Goal: Task Accomplishment & Management: Complete application form

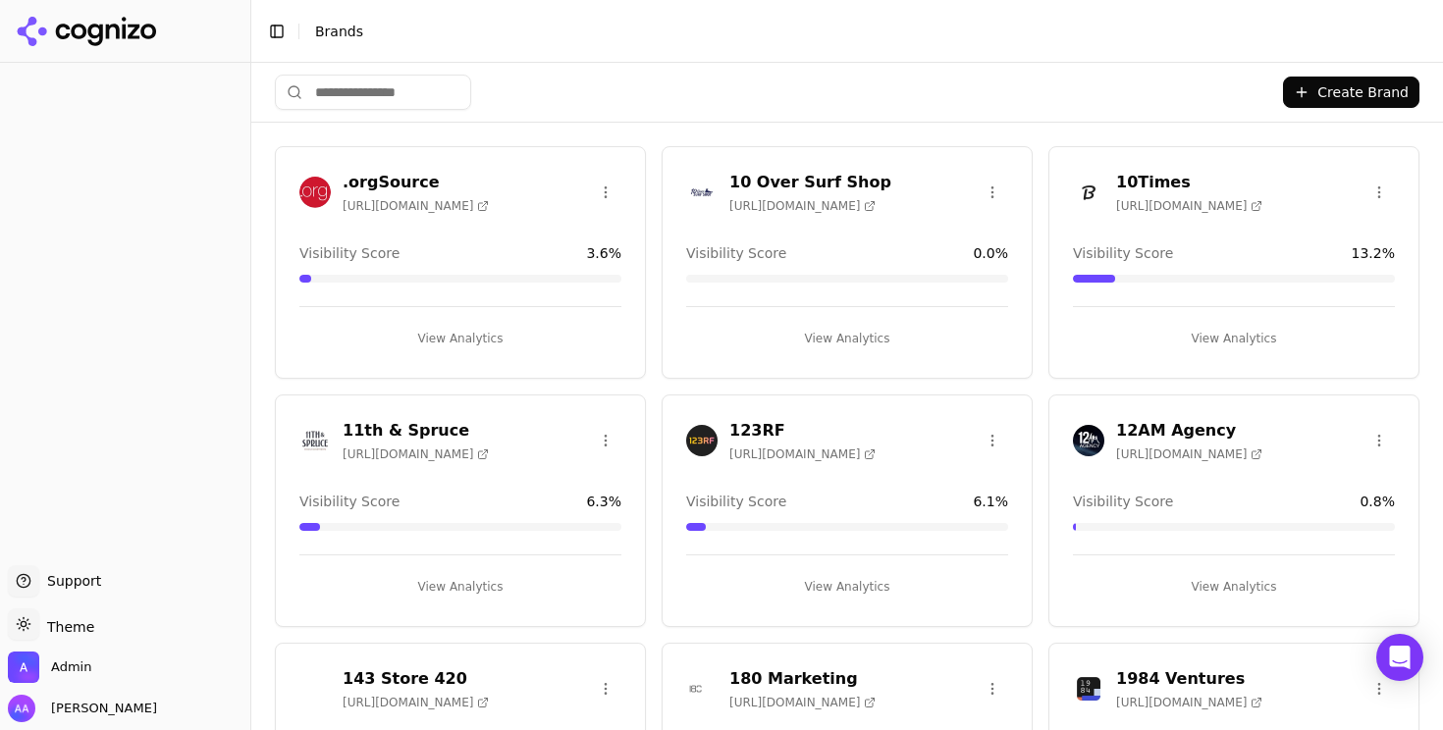
click at [562, 79] on div "Create Brand" at bounding box center [847, 92] width 1144 height 59
click at [698, 33] on li "Brands" at bounding box center [851, 32] width 1073 height 20
click at [564, 97] on div "Create Brand" at bounding box center [847, 92] width 1144 height 59
click at [356, 90] on input "search" at bounding box center [373, 92] width 196 height 35
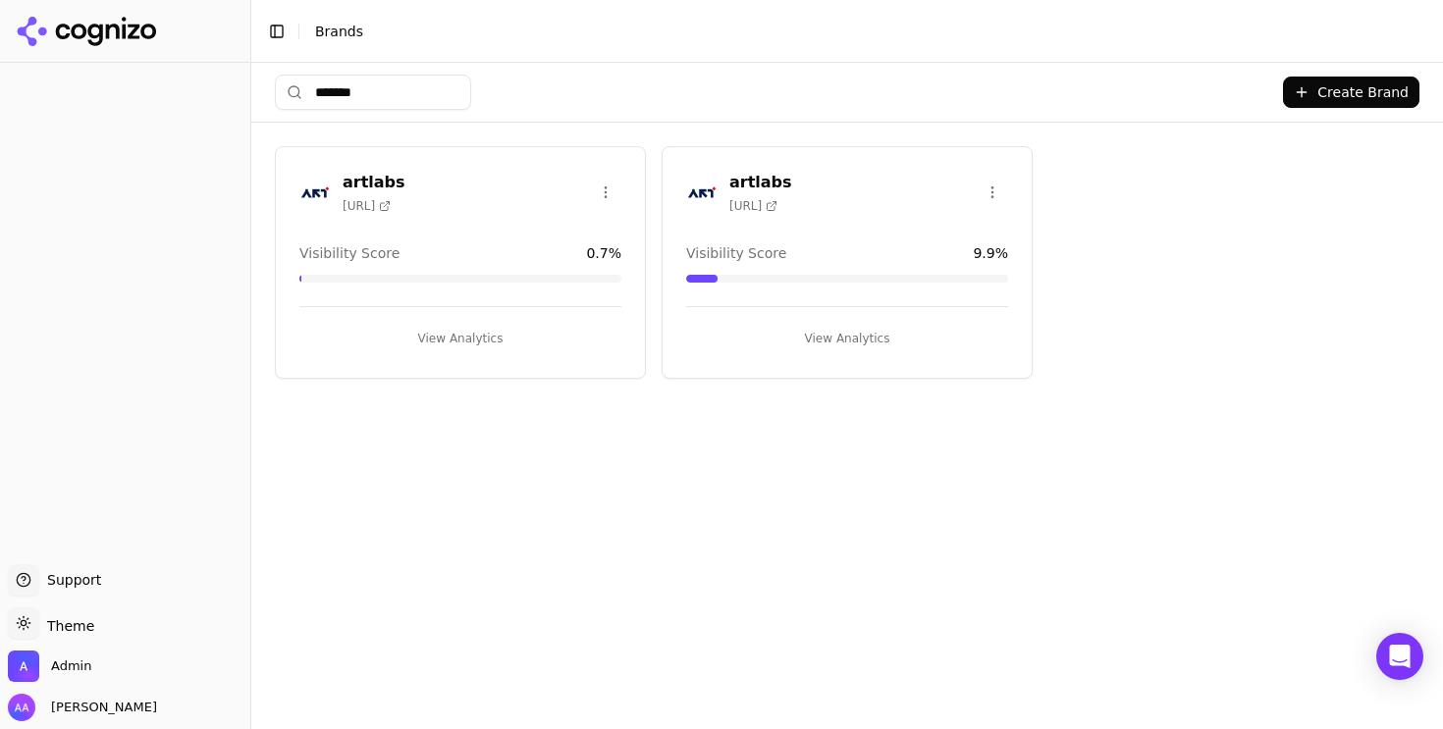
type input "*******"
click at [694, 187] on img at bounding box center [701, 192] width 31 height 31
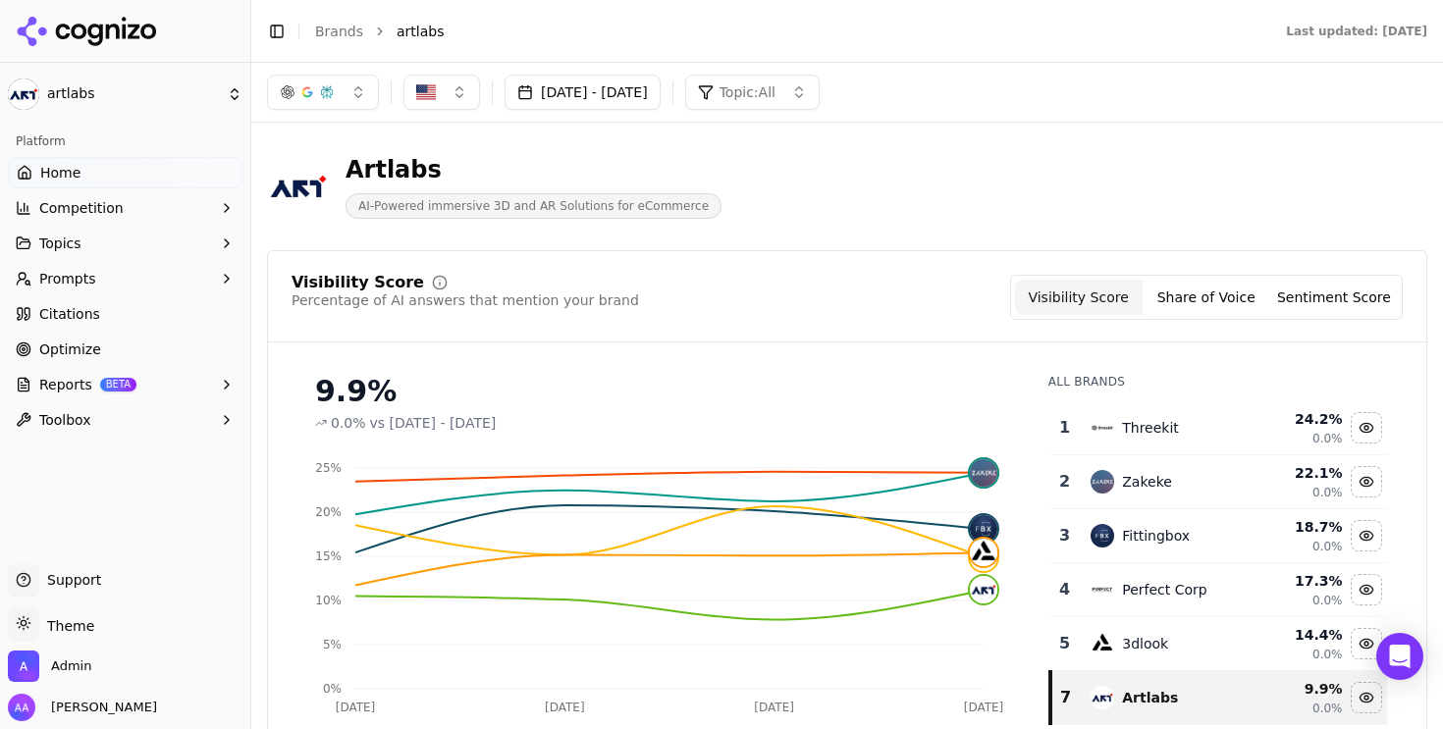
click at [114, 237] on button "Topics" at bounding box center [125, 243] width 235 height 31
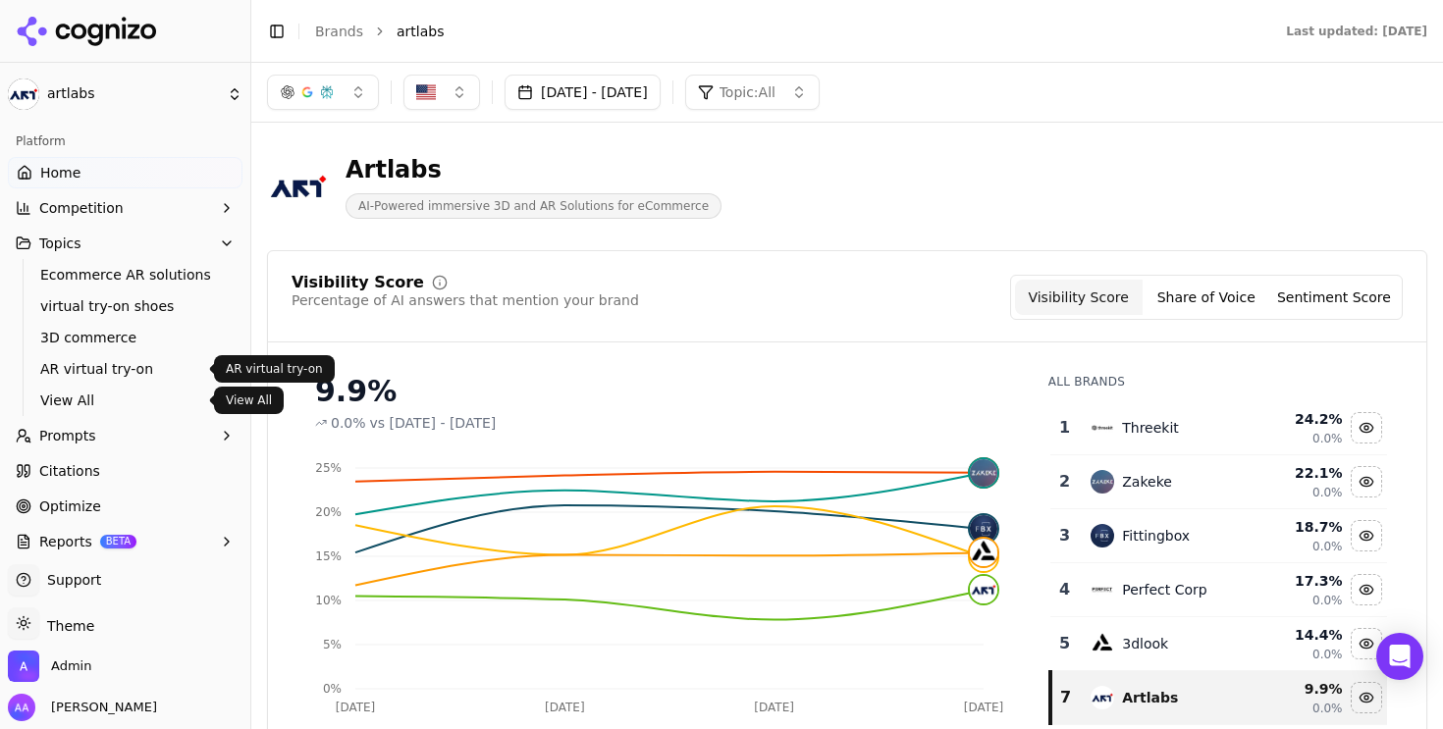
click at [97, 393] on span "View All" at bounding box center [125, 401] width 171 height 20
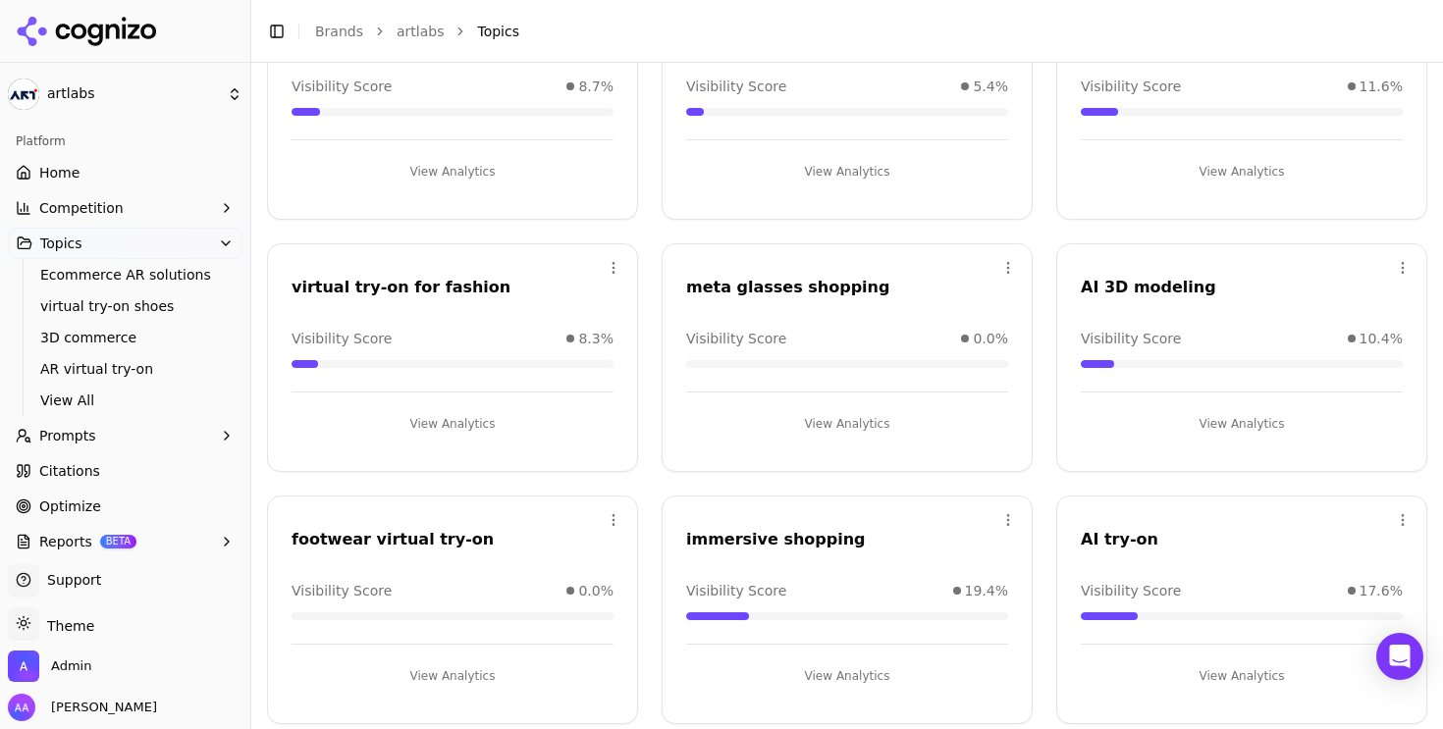
scroll to position [461, 0]
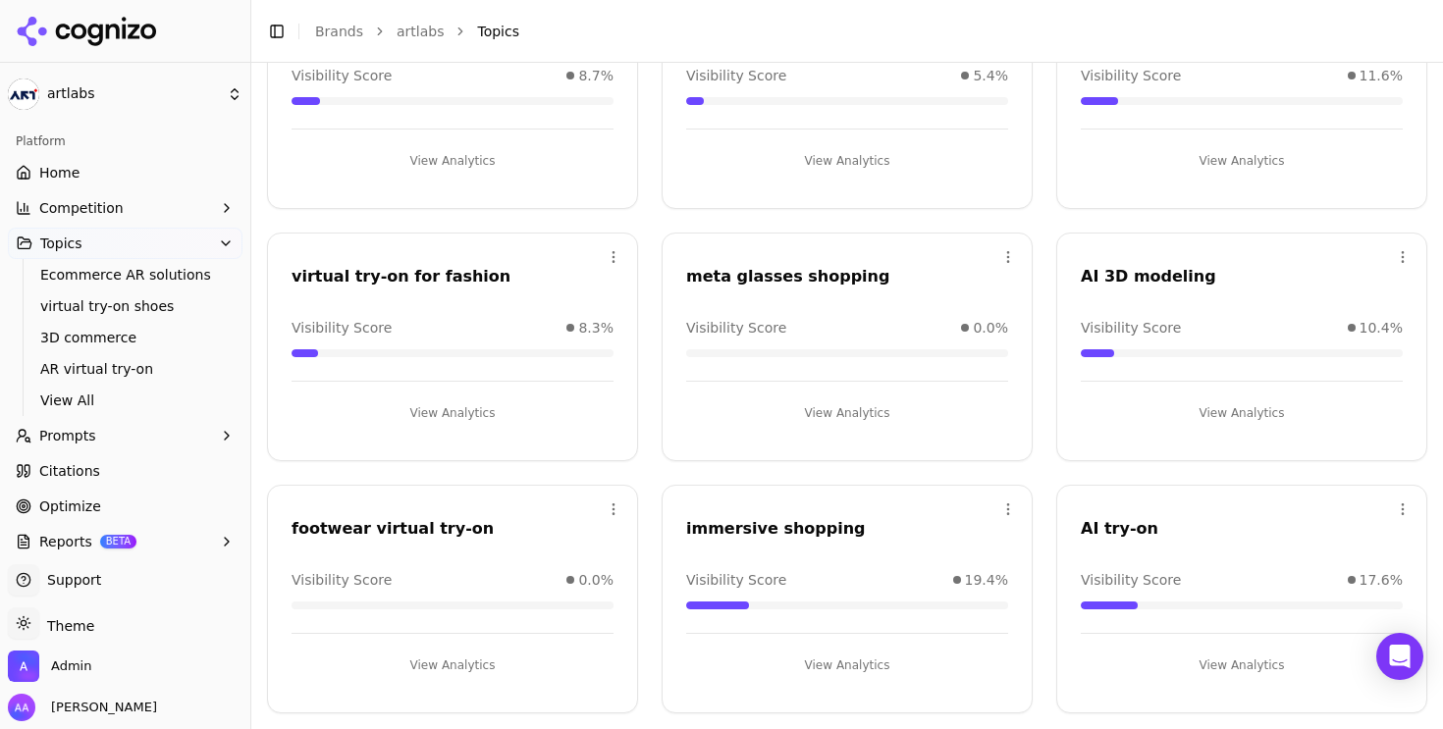
click at [410, 655] on button "View Analytics" at bounding box center [452, 665] width 322 height 31
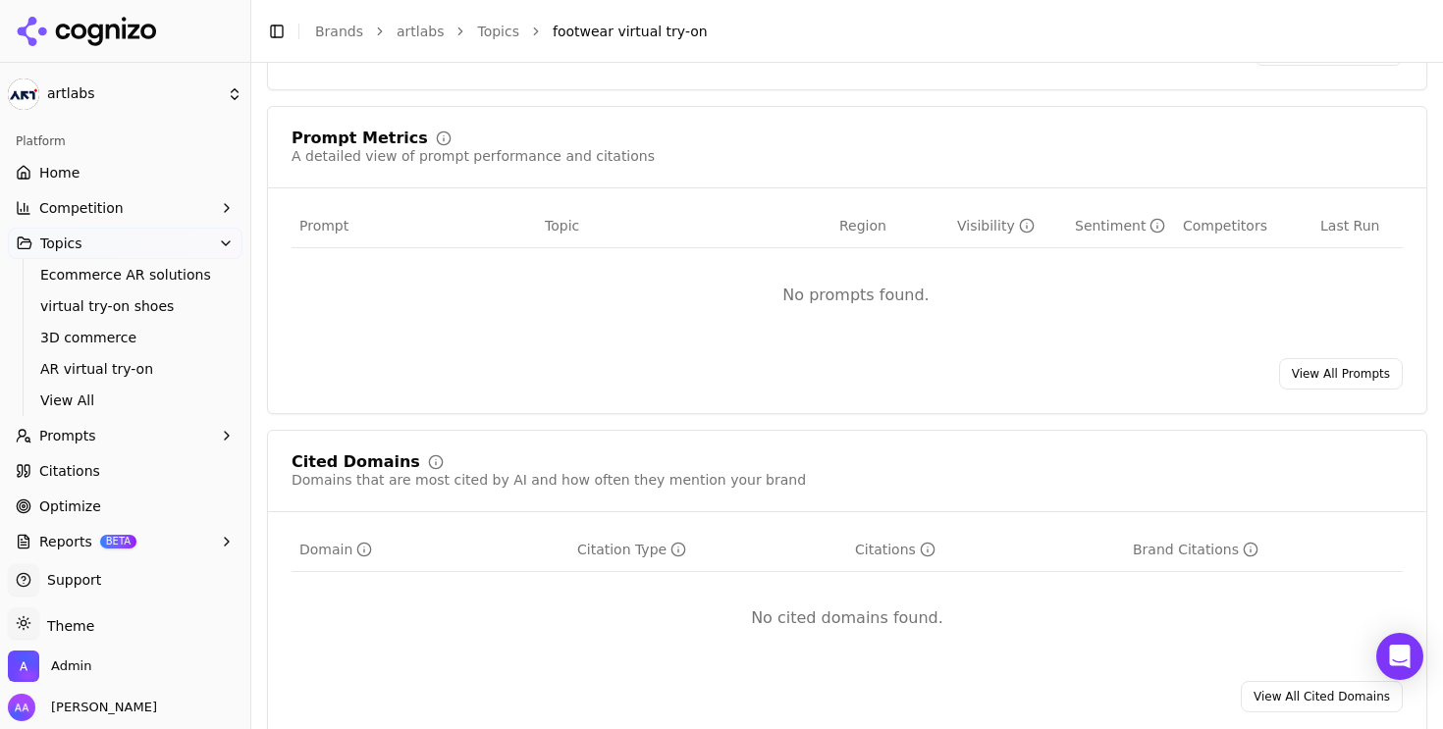
scroll to position [1016, 0]
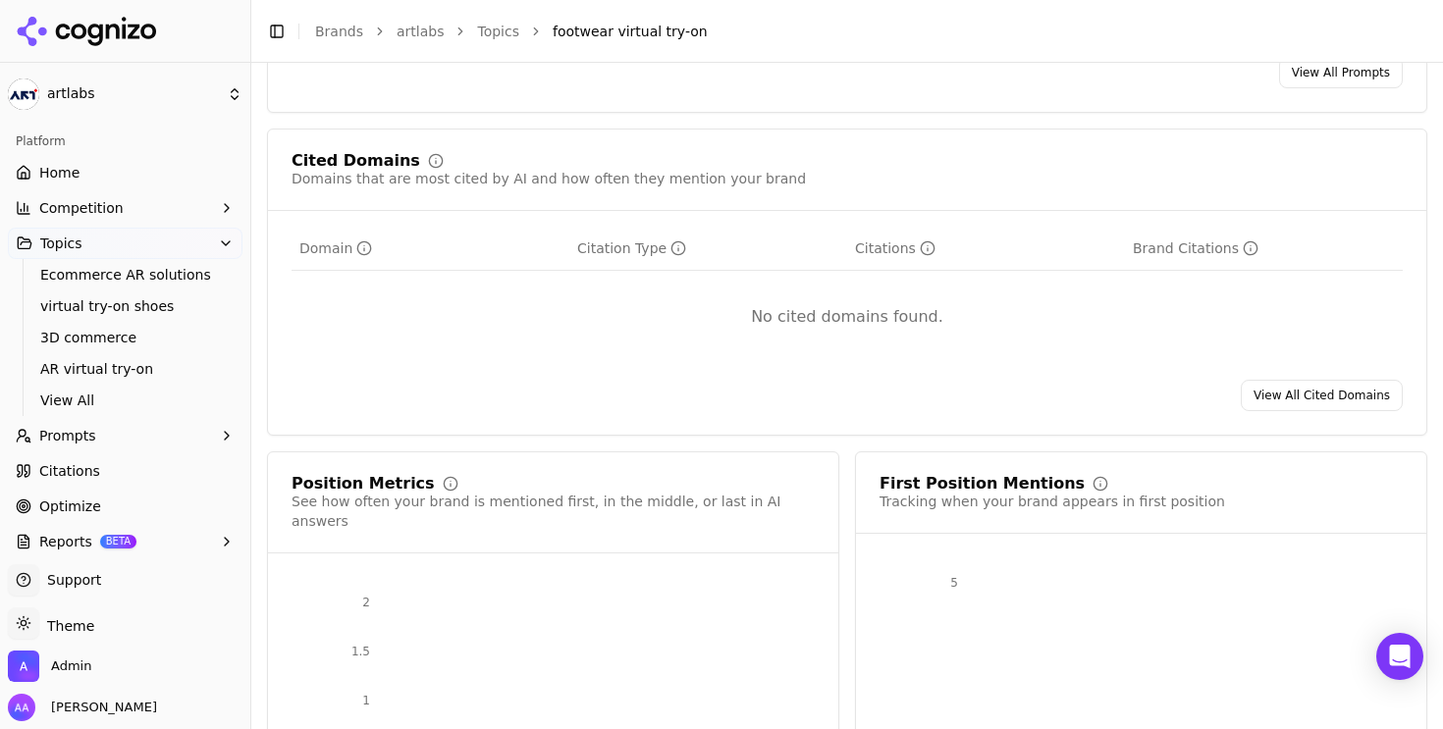
click at [109, 440] on button "Prompts" at bounding box center [125, 435] width 235 height 31
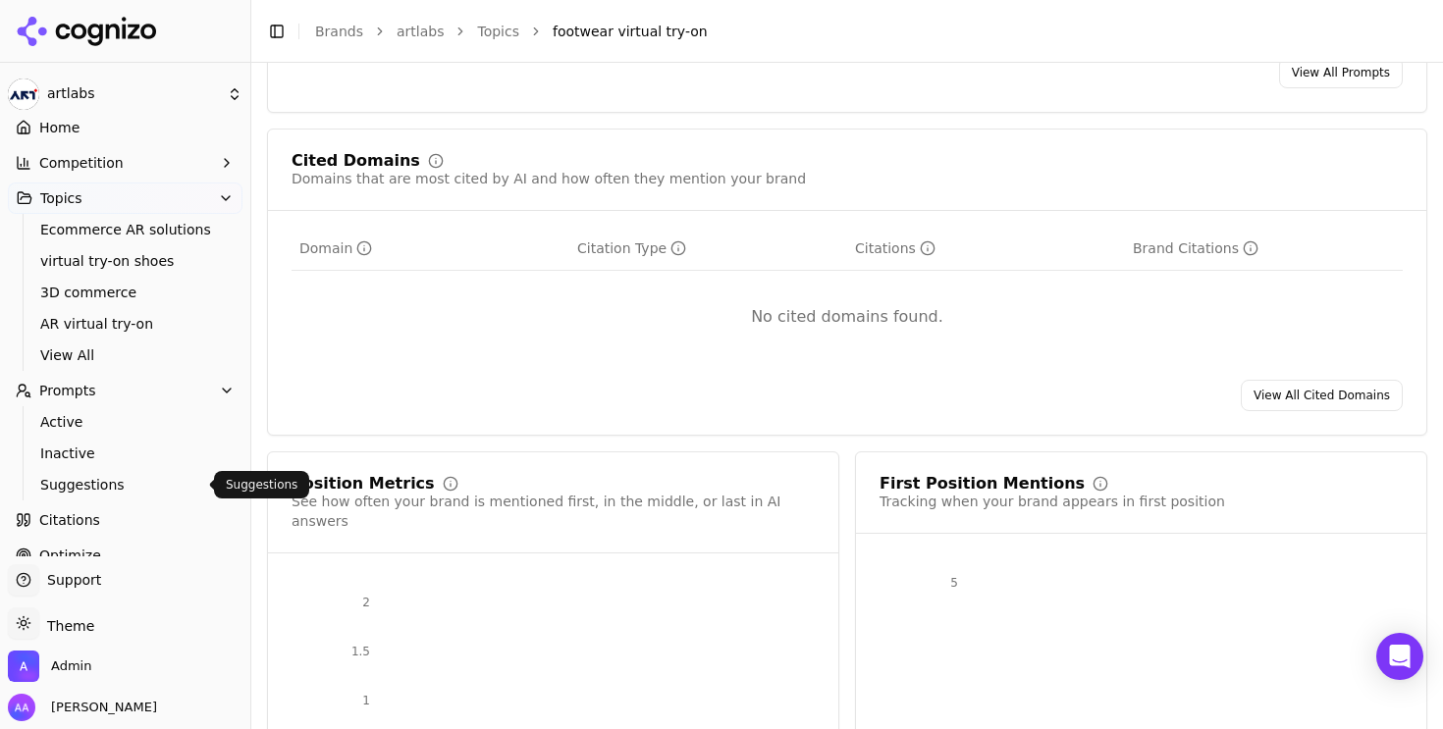
click at [123, 494] on span "Suggestions" at bounding box center [125, 485] width 171 height 20
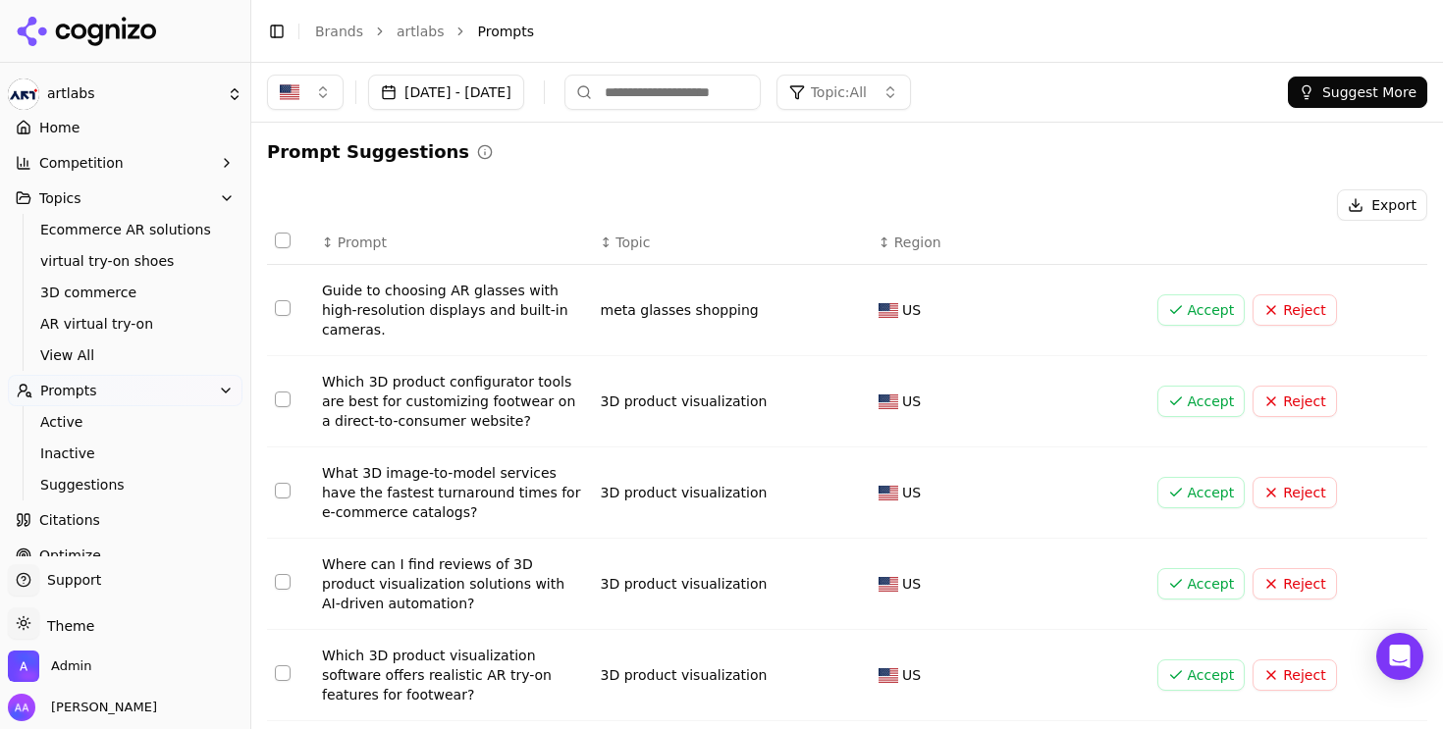
click at [867, 100] on span "Topic: All" at bounding box center [839, 92] width 56 height 20
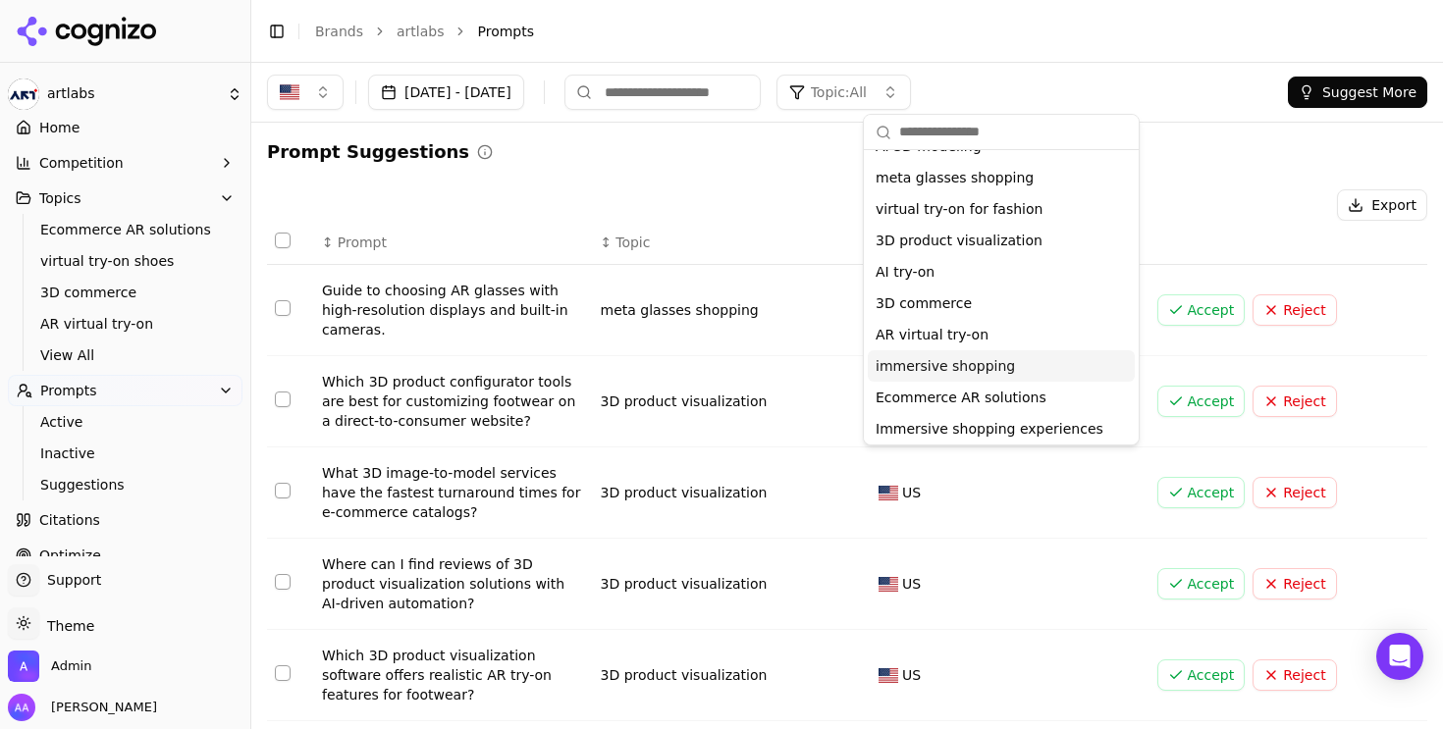
scroll to position [59, 0]
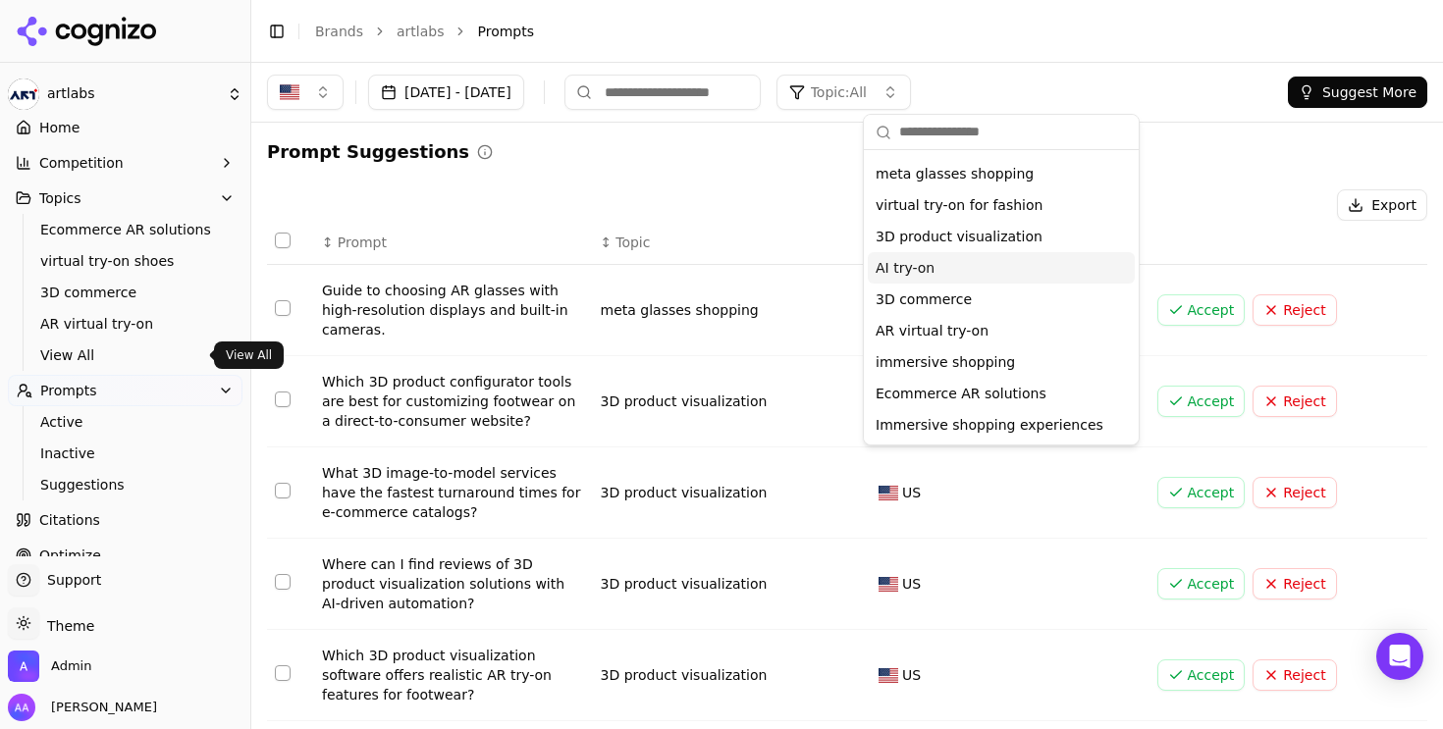
click at [82, 355] on span "View All" at bounding box center [125, 355] width 171 height 20
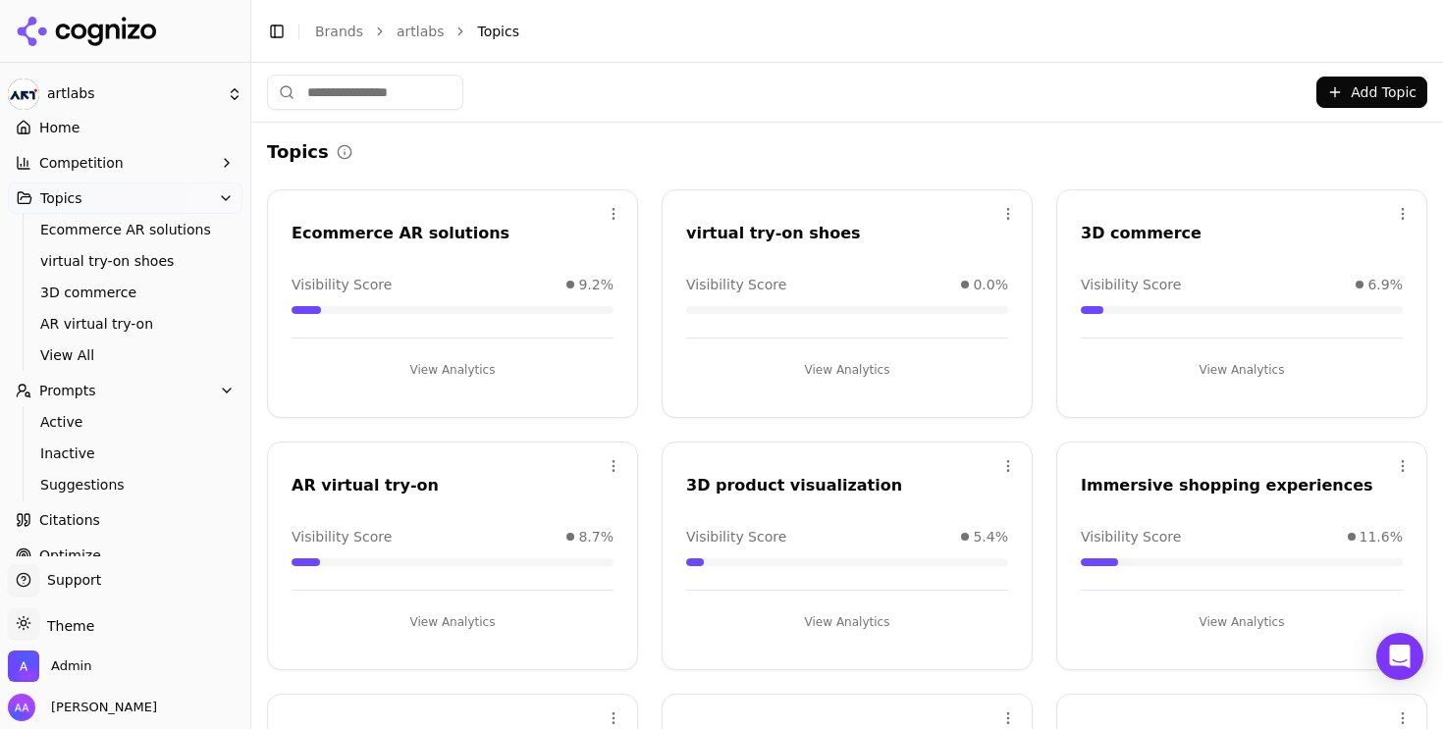
scroll to position [461, 0]
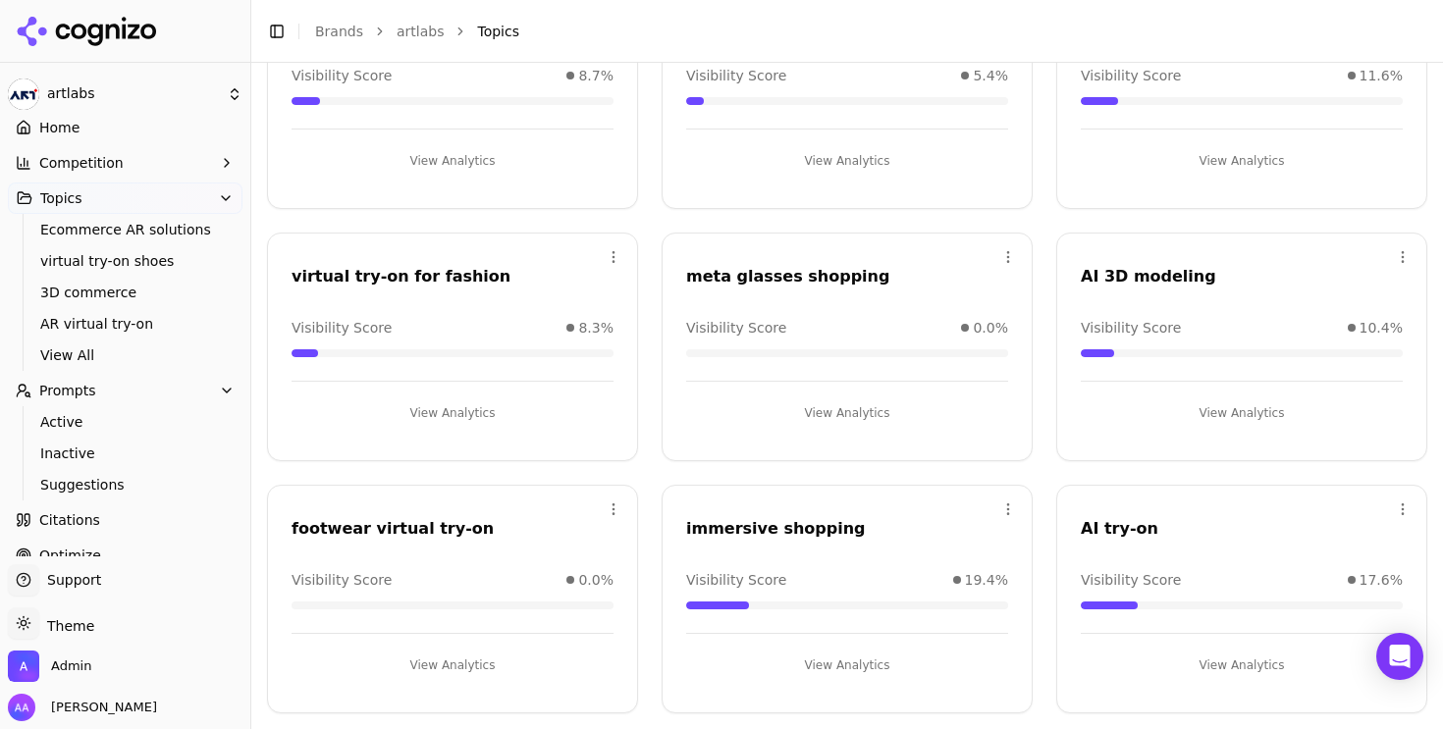
click at [350, 521] on div "footwear virtual try-on" at bounding box center [452, 529] width 322 height 24
copy div "footwear virtual try-on"
click at [127, 475] on span "Suggestions" at bounding box center [125, 485] width 171 height 20
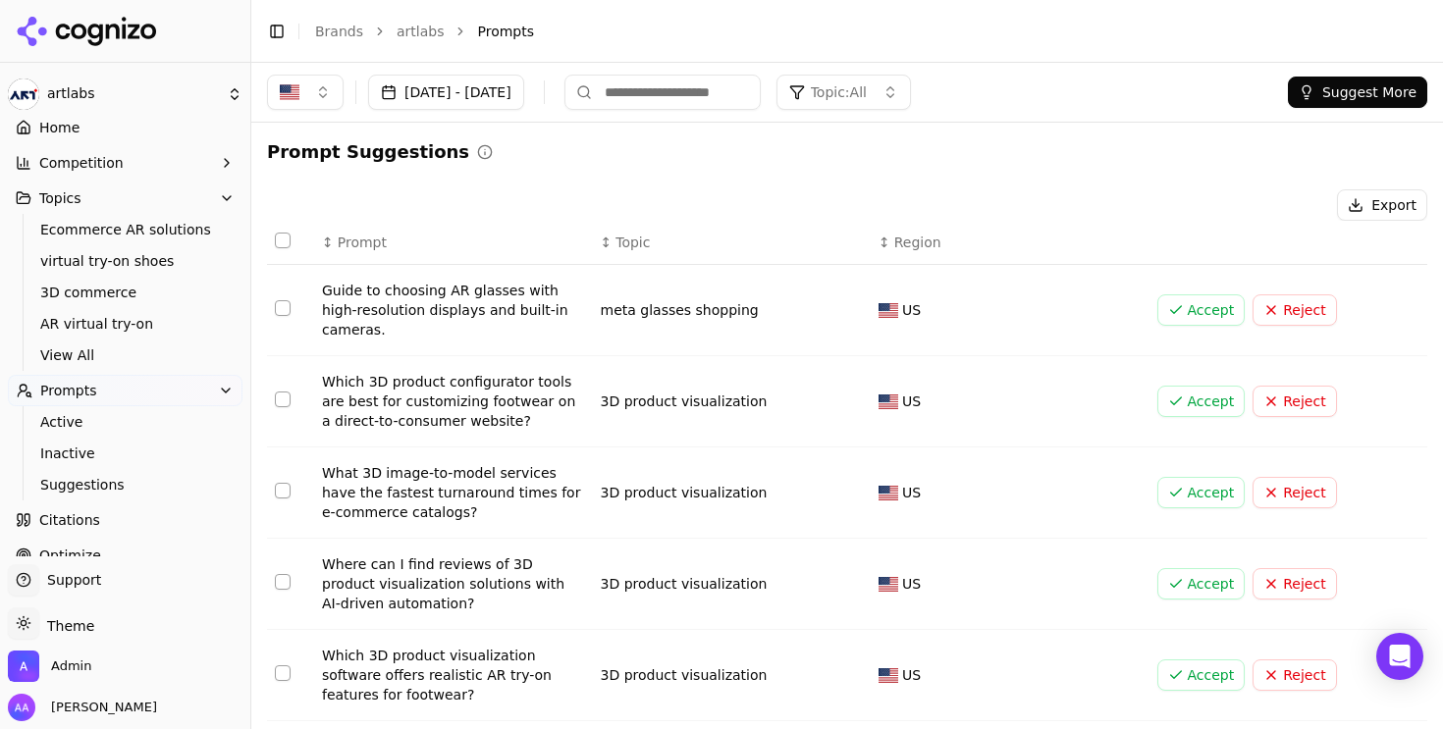
click at [1311, 92] on button "Suggest More" at bounding box center [1356, 92] width 139 height 31
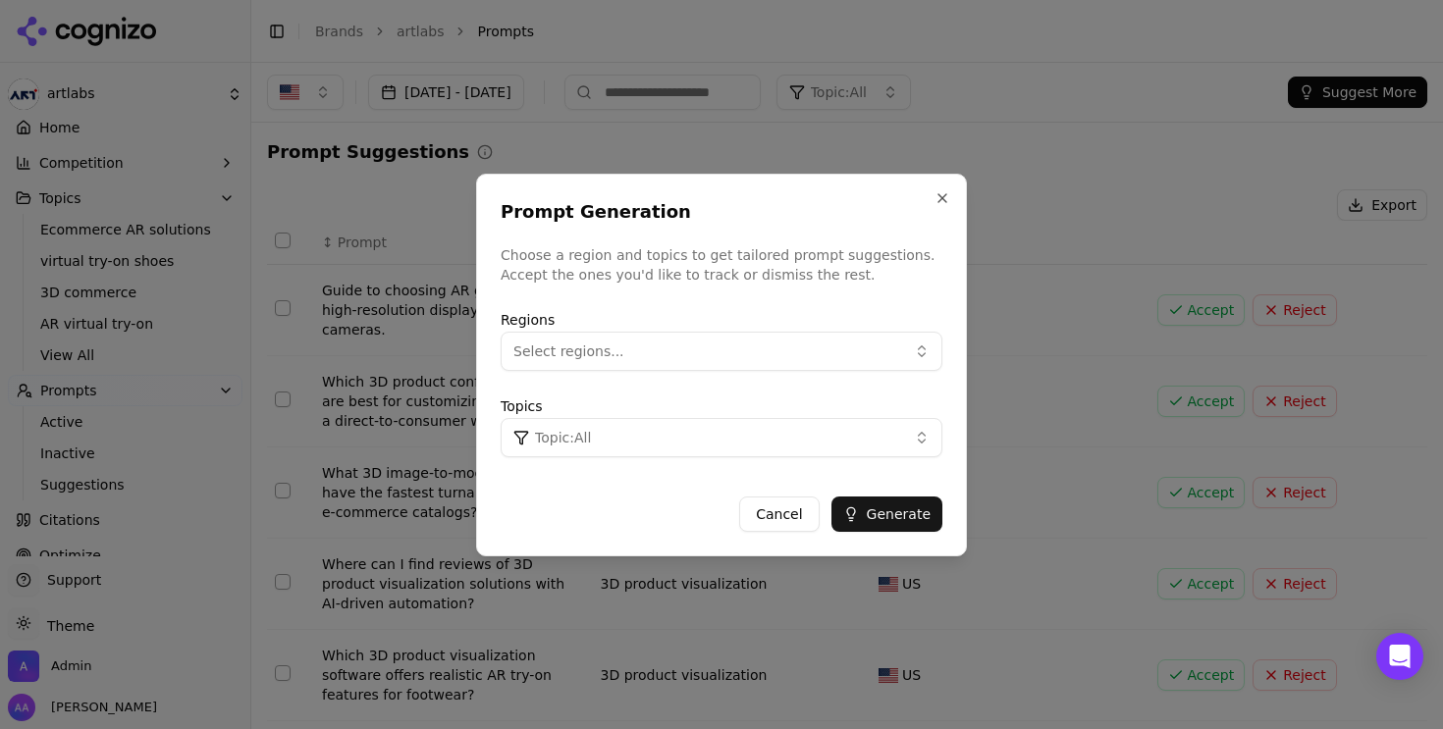
click at [615, 427] on button "Topic: All" at bounding box center [721, 437] width 442 height 39
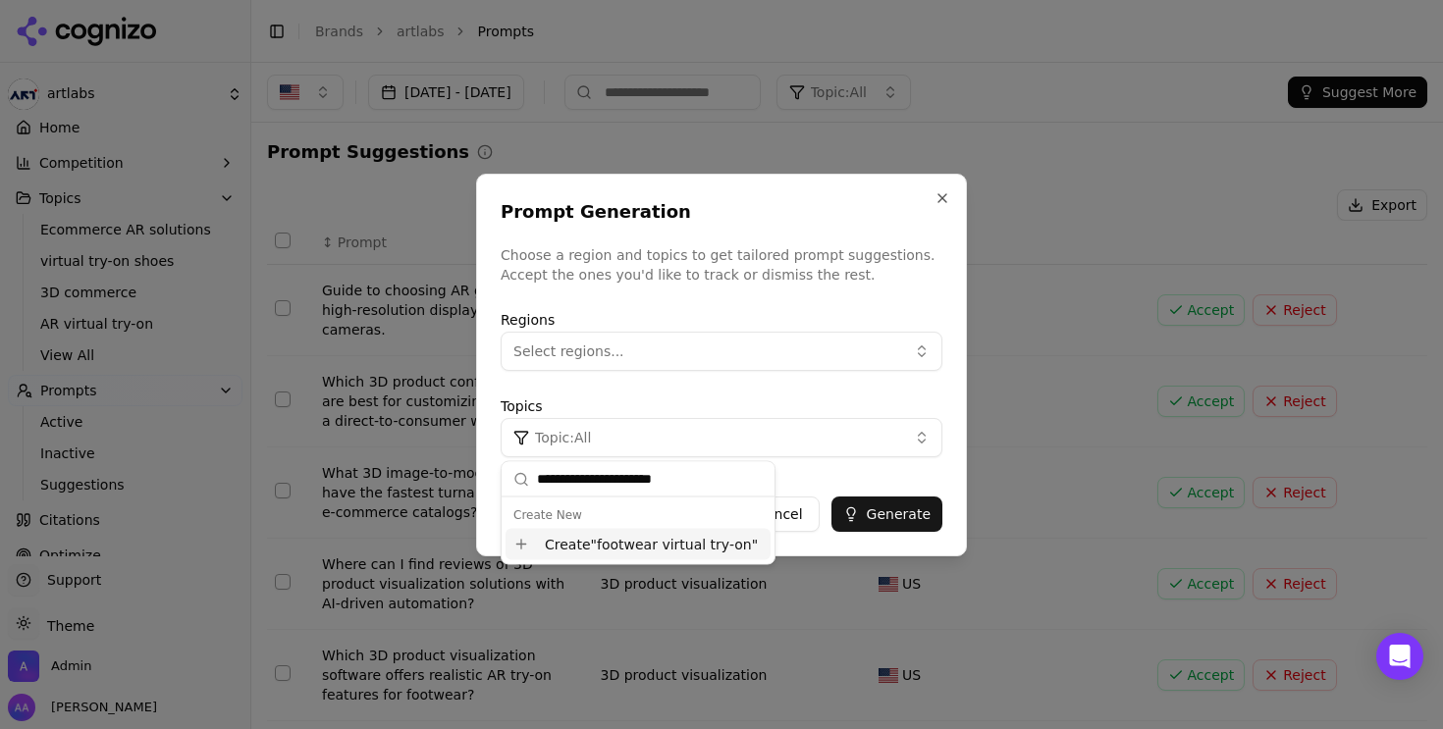
type input "**********"
click at [608, 537] on div "Create " footwear virtual try-on "" at bounding box center [637, 544] width 265 height 31
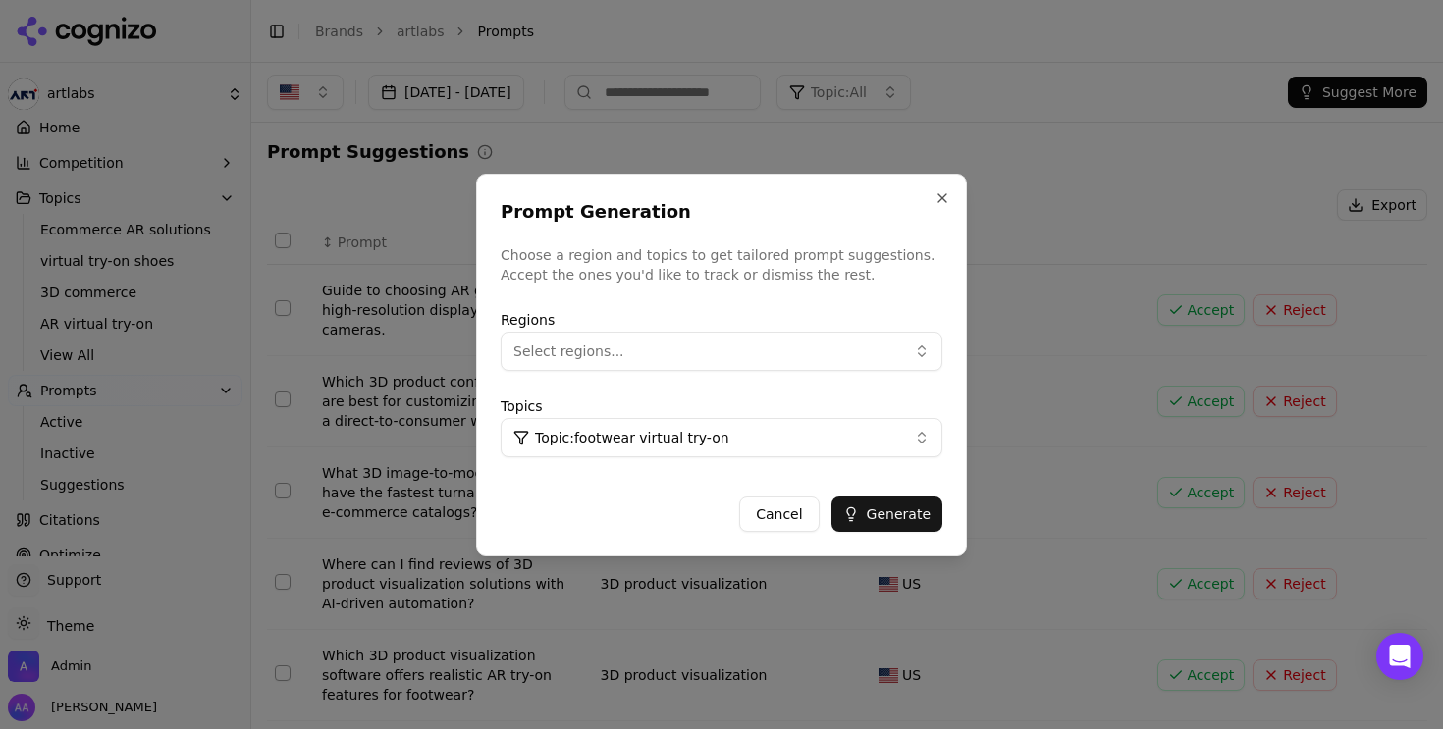
click at [858, 503] on button "Generate" at bounding box center [886, 514] width 111 height 35
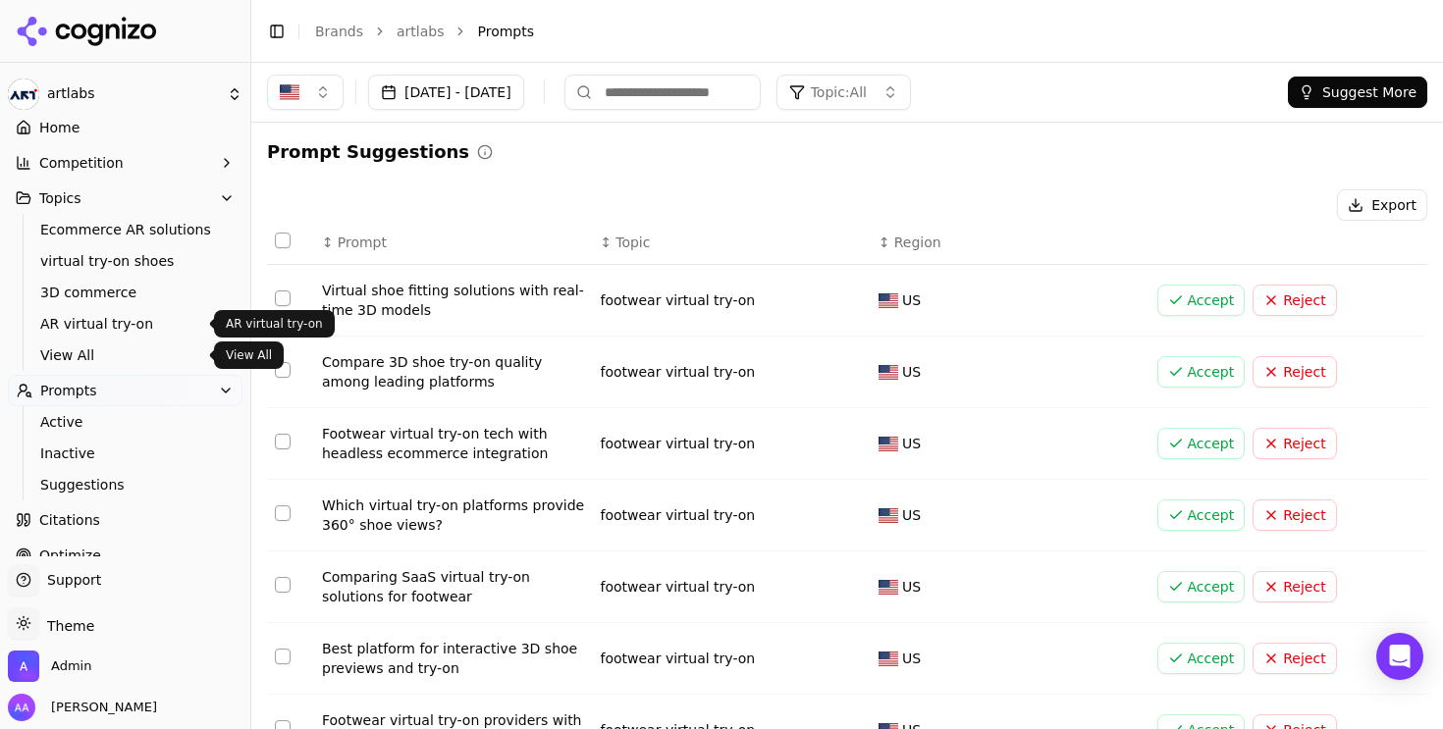
click at [86, 353] on span "View All" at bounding box center [125, 355] width 171 height 20
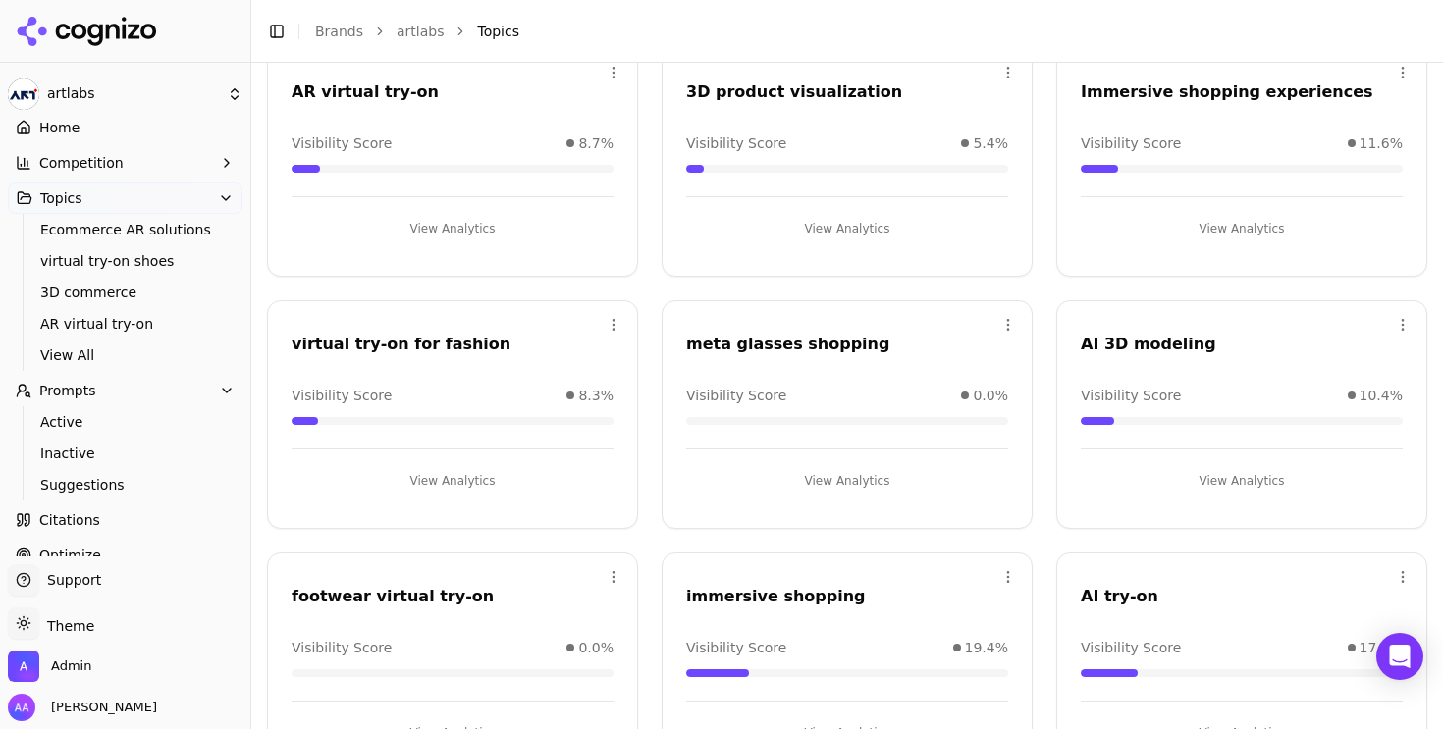
scroll to position [461, 0]
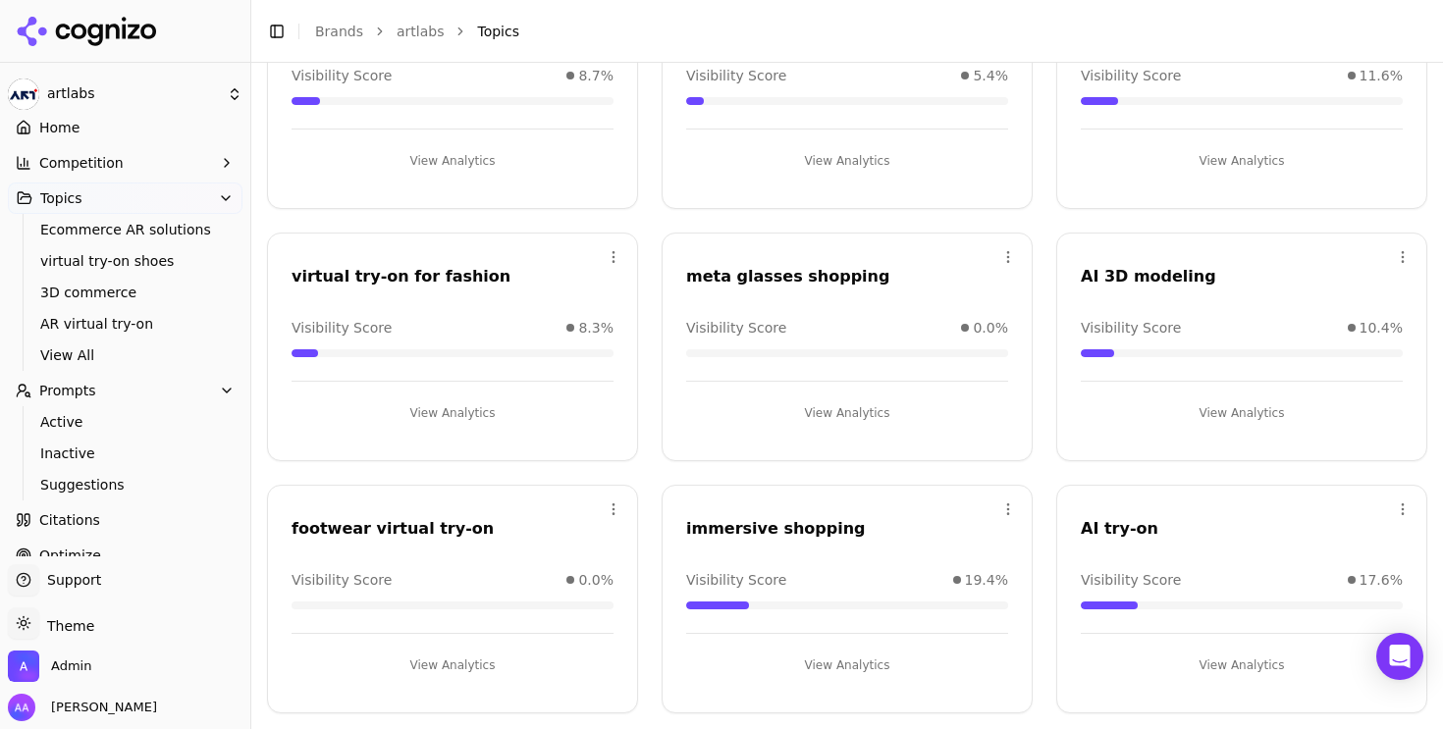
click at [777, 272] on div "meta glasses shopping" at bounding box center [847, 277] width 322 height 24
copy div "meta glasses shopping"
click at [103, 480] on span "Suggestions" at bounding box center [125, 485] width 171 height 20
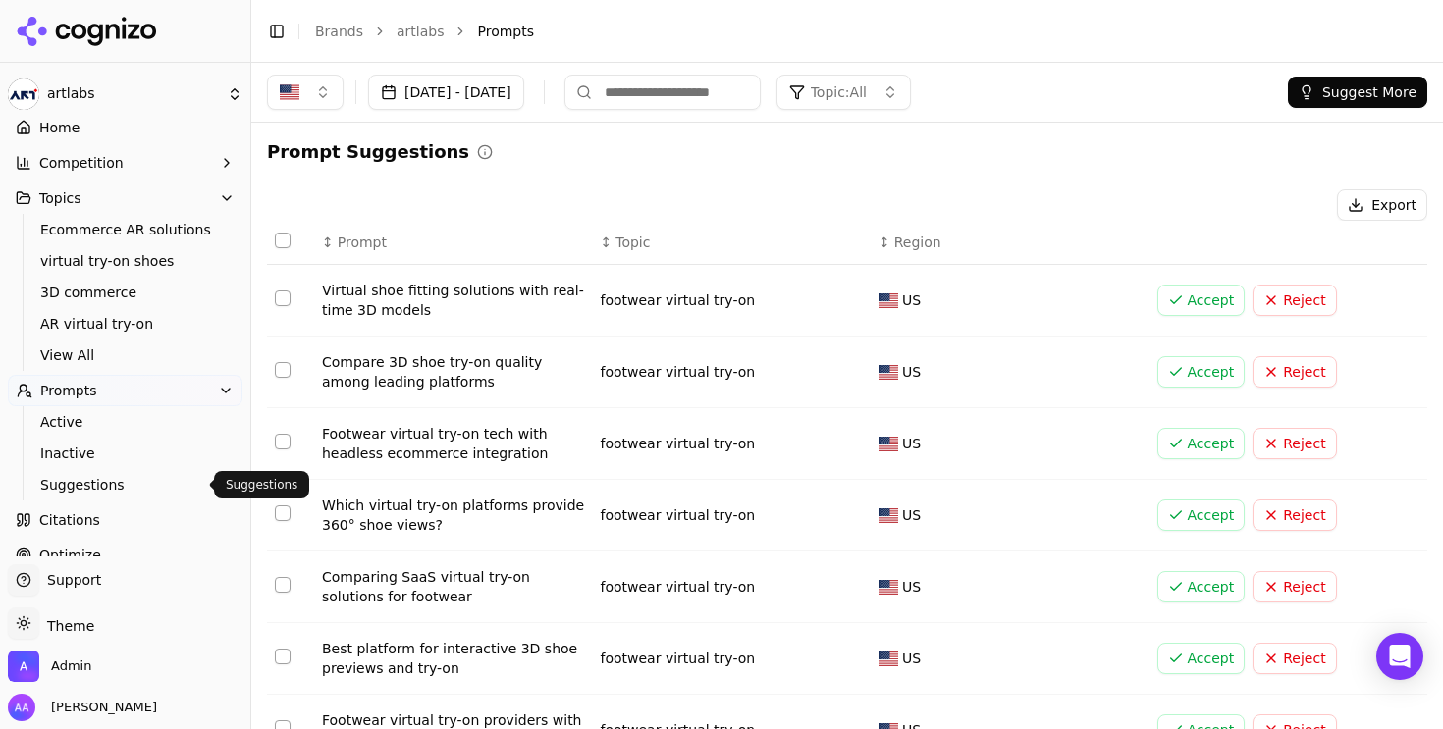
click at [75, 486] on span "Suggestions" at bounding box center [125, 485] width 171 height 20
click at [1327, 89] on button "Suggest More" at bounding box center [1356, 92] width 139 height 31
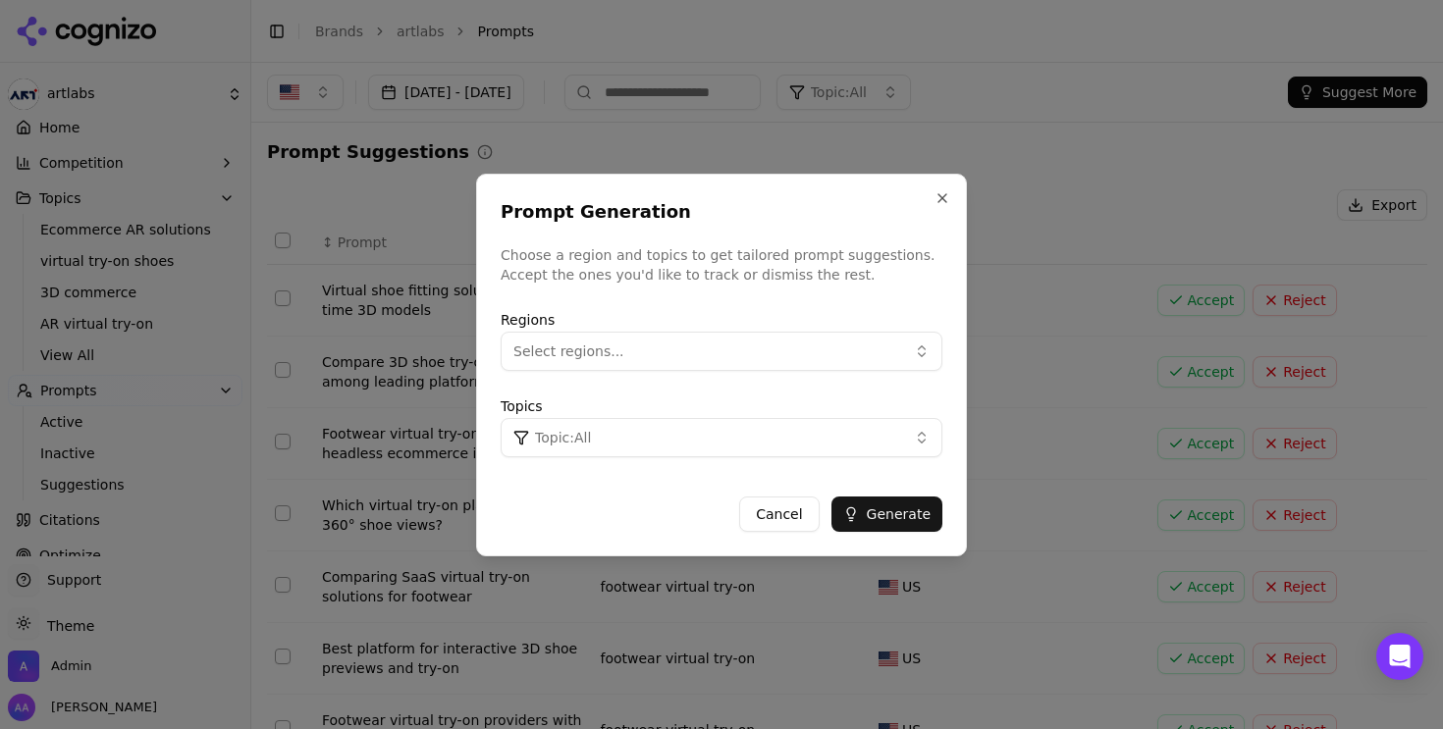
click at [588, 442] on span "Topic: All" at bounding box center [563, 438] width 56 height 20
type input "**********"
click at [605, 510] on span "meta glasses shopping" at bounding box center [592, 517] width 158 height 20
click at [875, 497] on button "Generate" at bounding box center [886, 514] width 111 height 35
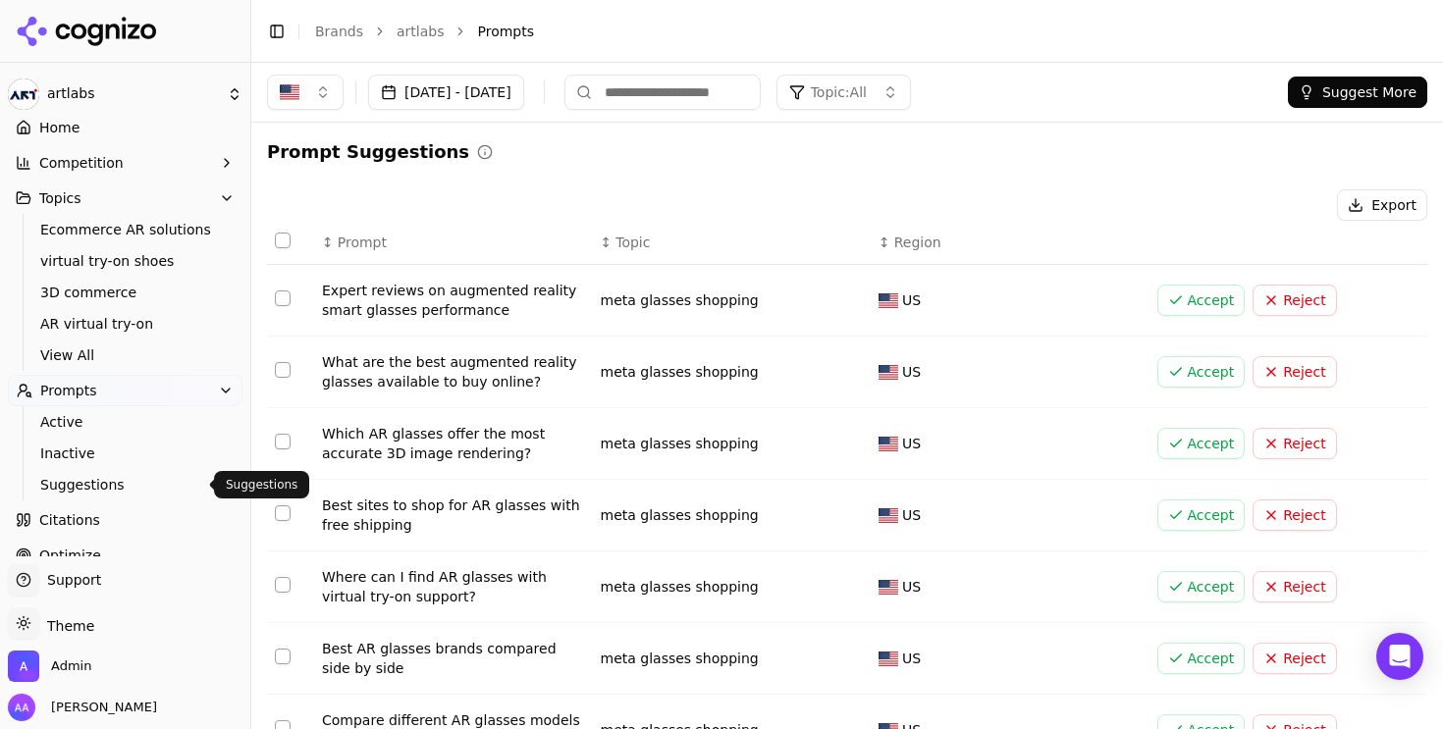
click at [113, 484] on span "Suggestions" at bounding box center [125, 485] width 171 height 20
click at [122, 477] on span "Suggestions" at bounding box center [125, 485] width 171 height 20
click at [327, 153] on h2 "Prompt Suggestions" at bounding box center [368, 151] width 202 height 27
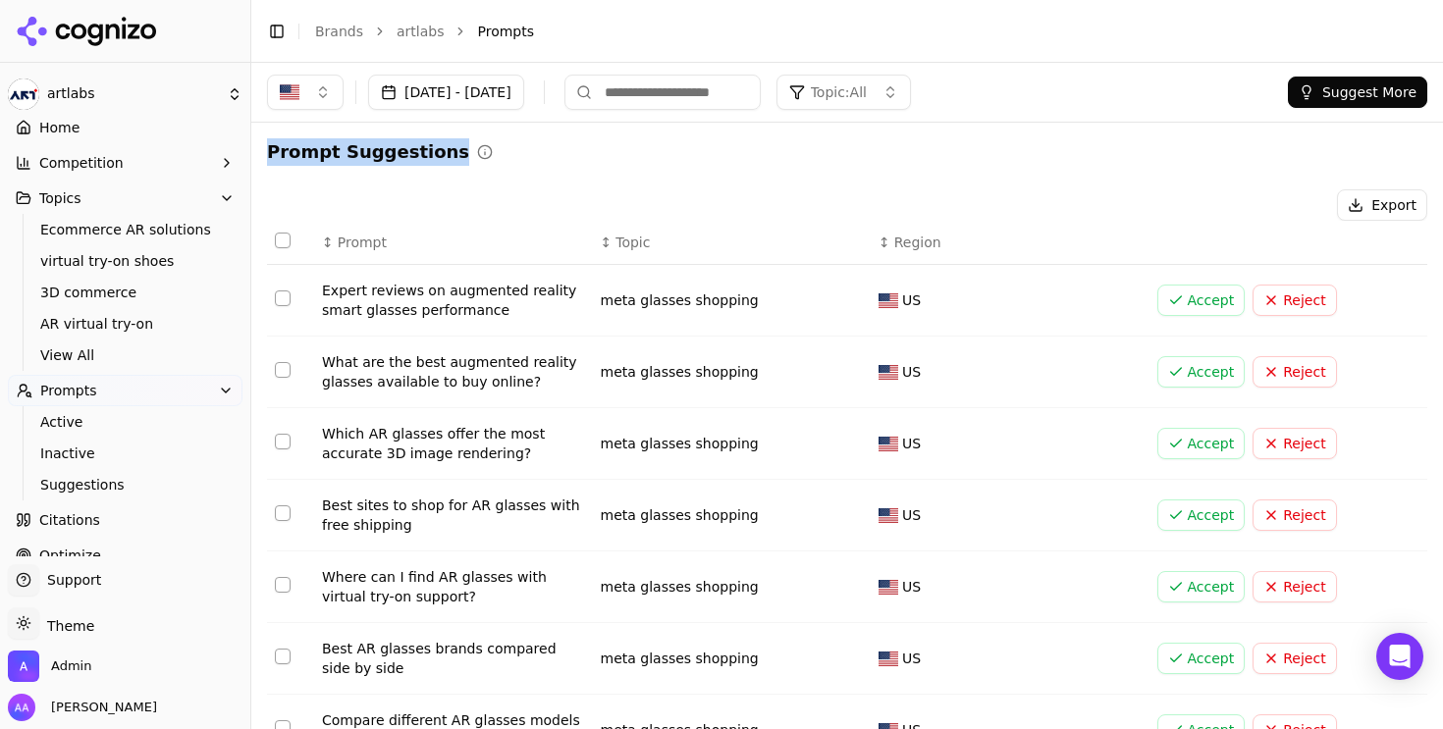
click at [354, 160] on h2 "Prompt Suggestions" at bounding box center [368, 151] width 202 height 27
click at [867, 91] on span "Topic: All" at bounding box center [839, 92] width 56 height 20
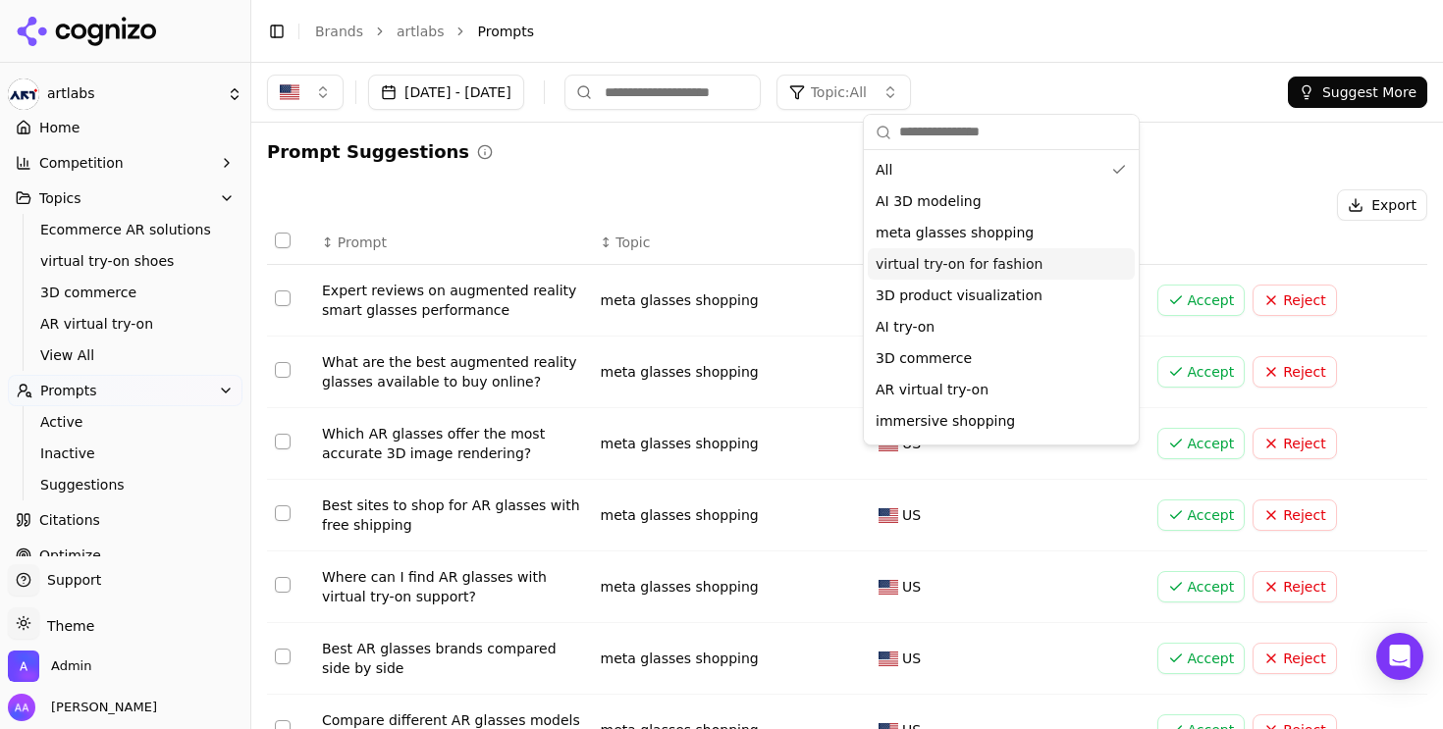
click at [948, 275] on div "virtual try-on for fashion" at bounding box center [1000, 263] width 267 height 31
click at [820, 209] on div "Export" at bounding box center [847, 204] width 1160 height 31
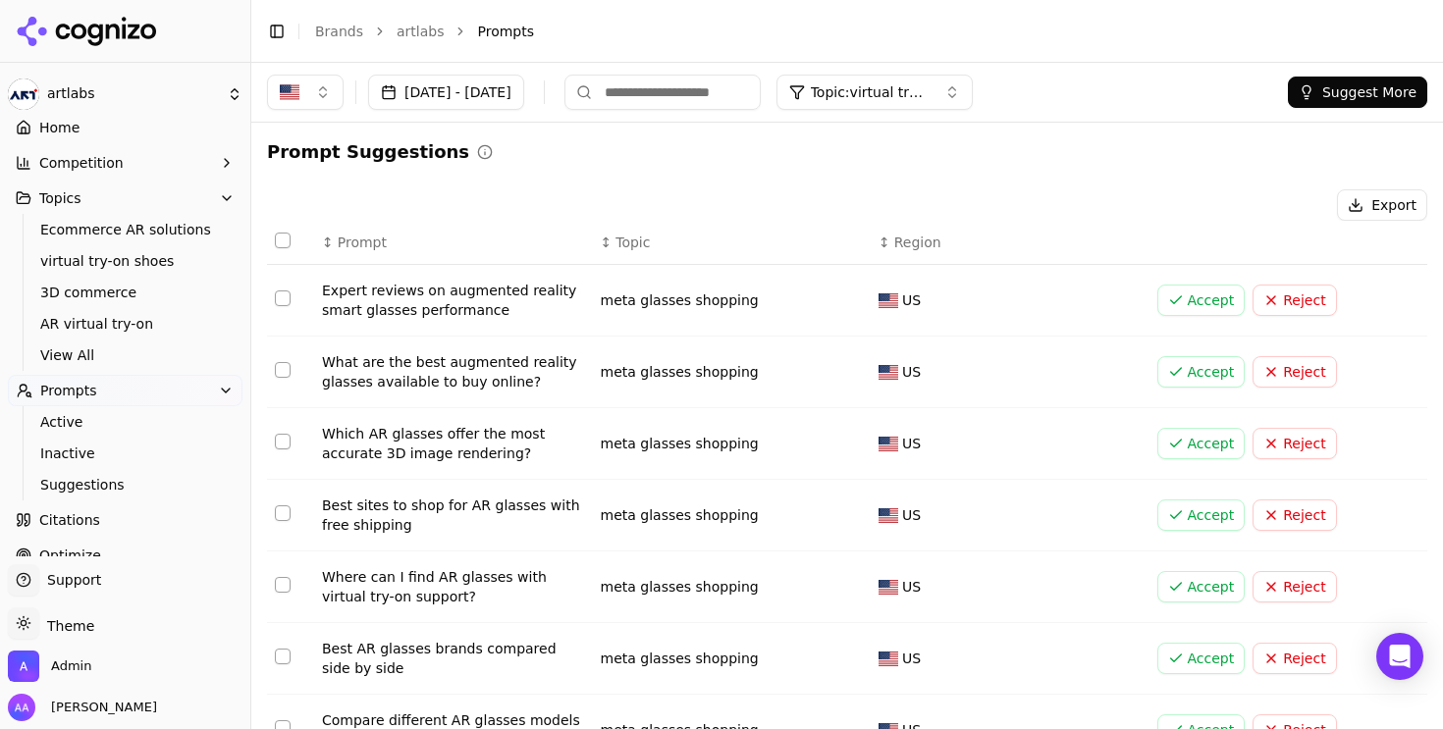
click at [166, 125] on link "Home" at bounding box center [125, 127] width 235 height 31
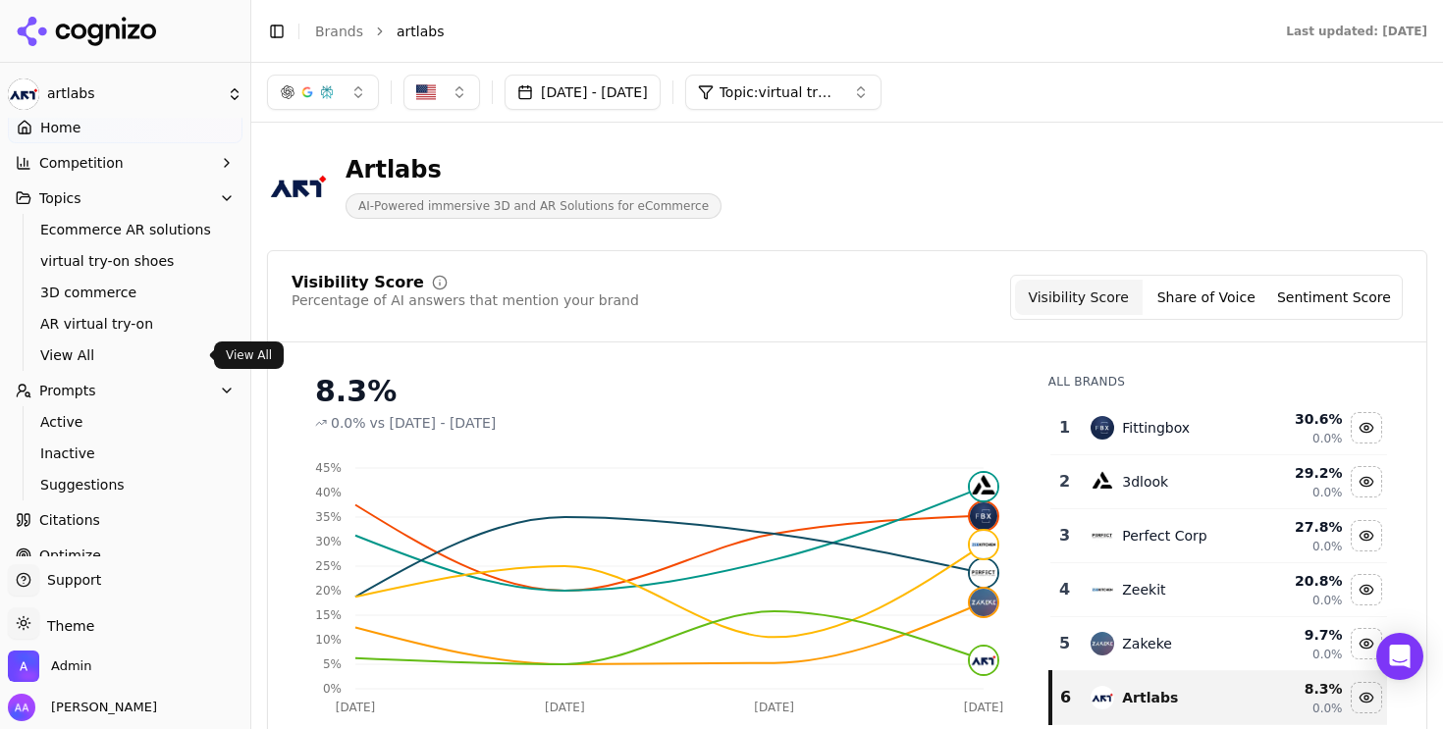
click at [49, 347] on span "View All" at bounding box center [125, 355] width 171 height 20
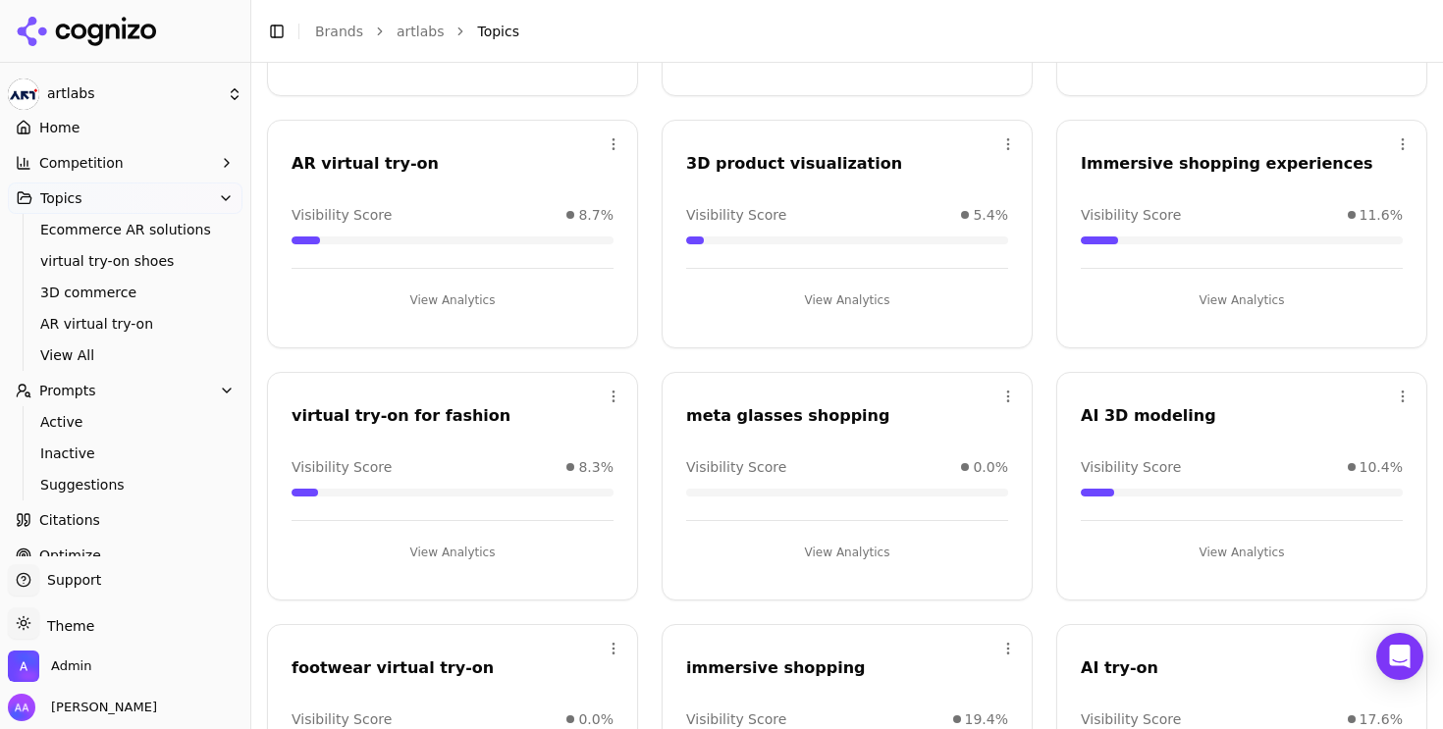
scroll to position [461, 0]
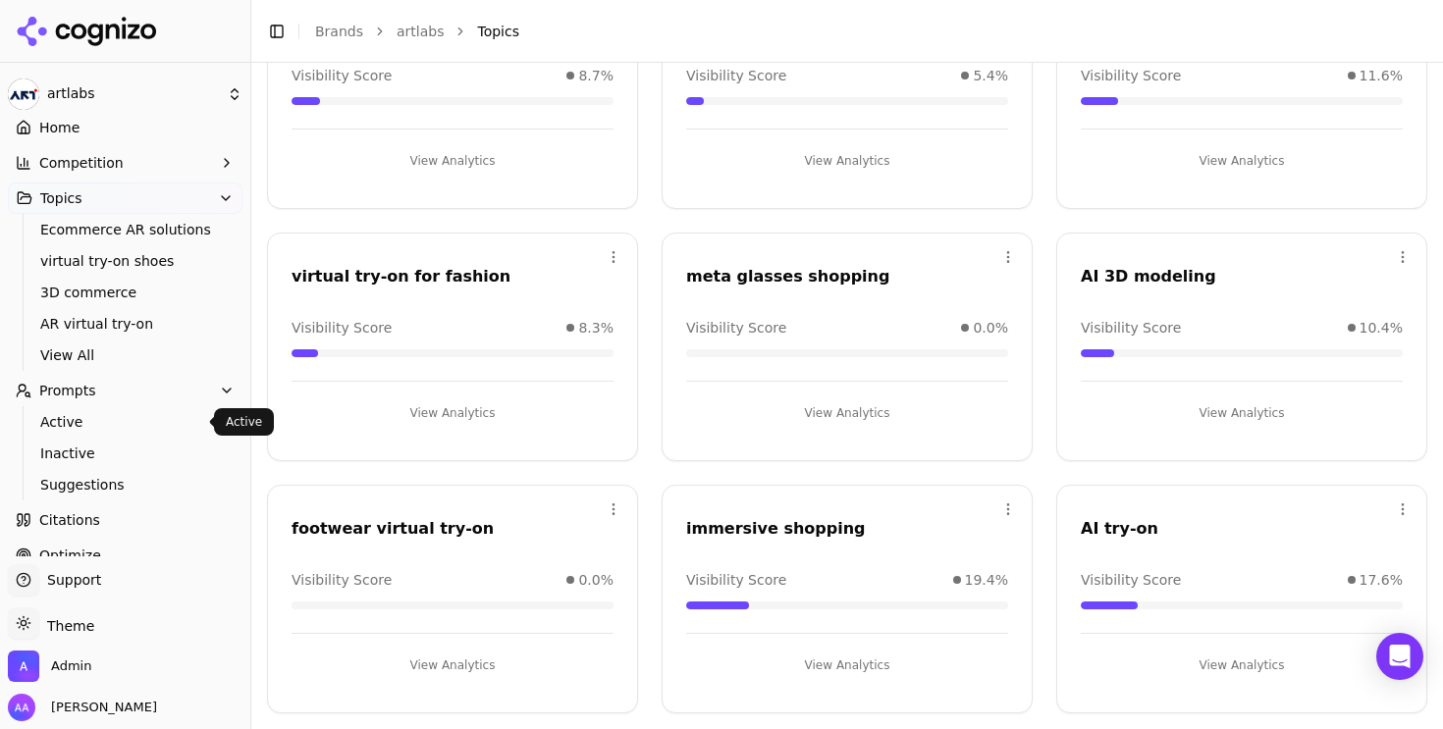
click at [87, 423] on span "Active" at bounding box center [125, 422] width 171 height 20
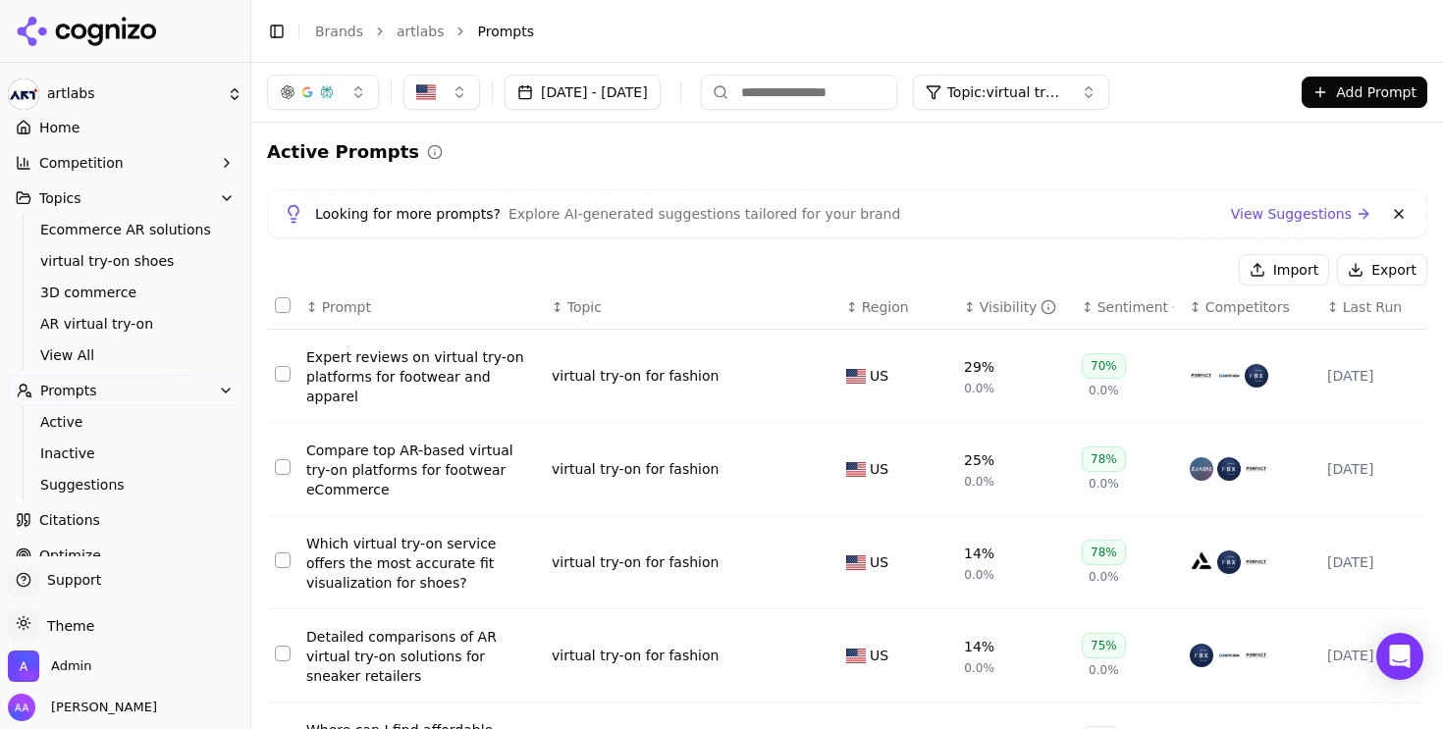
click at [1127, 69] on div "Sep 06, 2025 - Oct 06, 2025 Topic: virtual try-on for fashion Add Prompt" at bounding box center [846, 92] width 1191 height 59
click at [1065, 90] on span "Topic: virtual try-on for fashion" at bounding box center [1006, 92] width 118 height 20
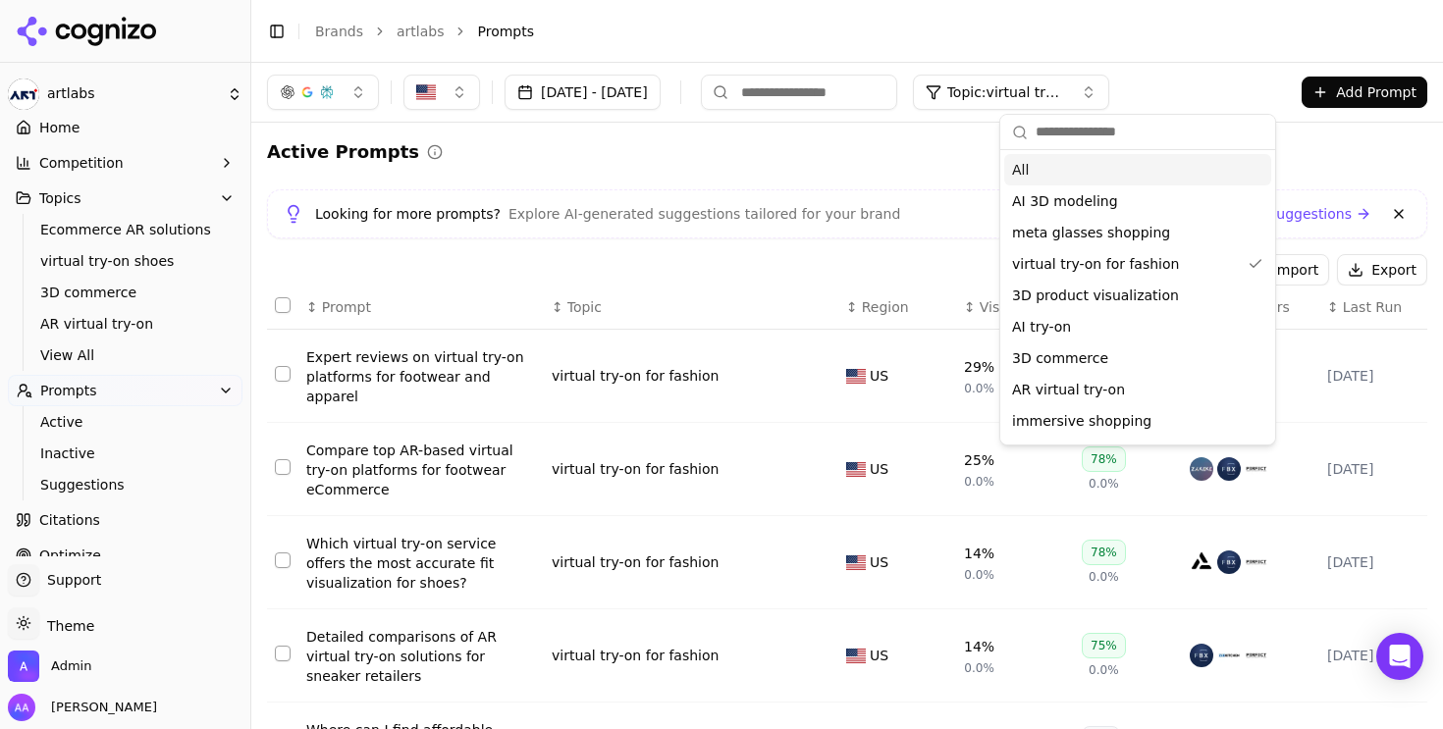
click at [1035, 174] on div "All" at bounding box center [1137, 169] width 267 height 31
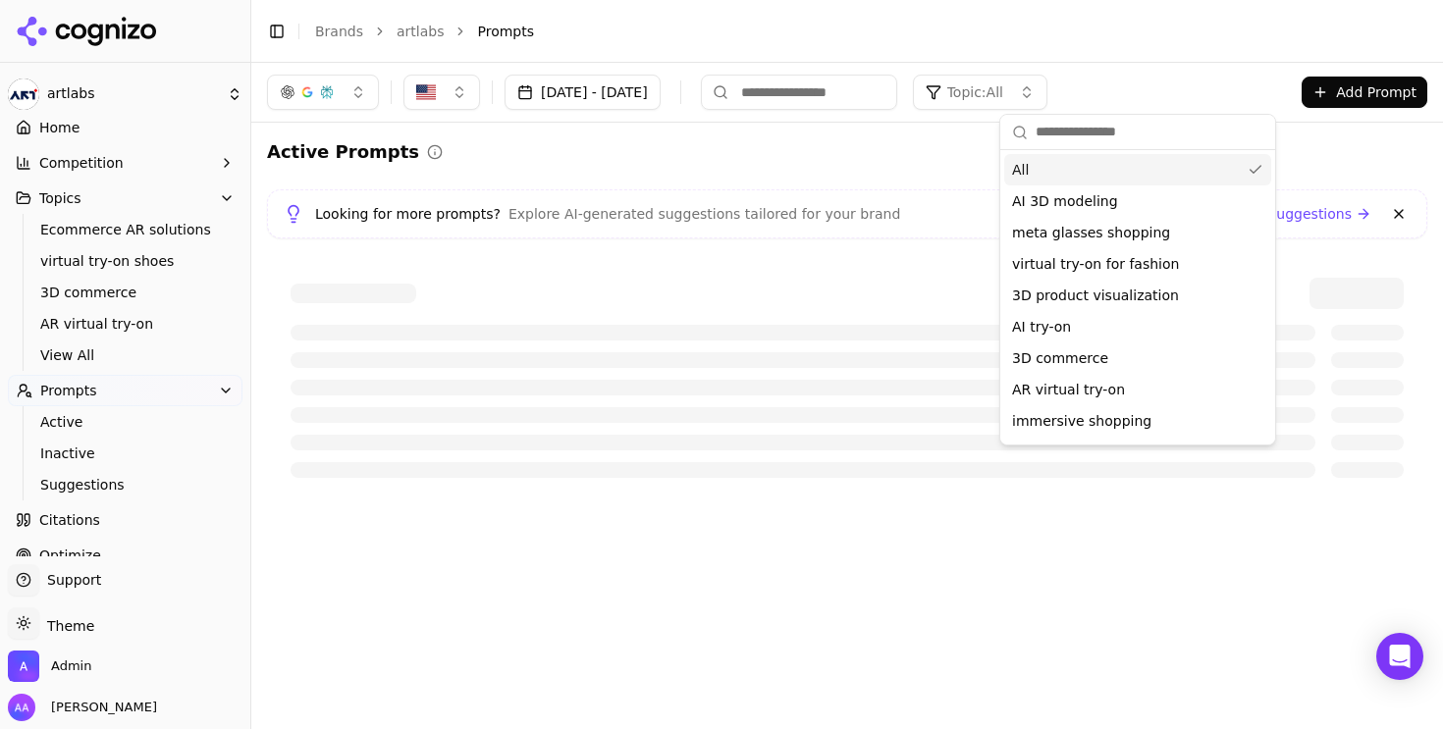
click at [724, 182] on div "Active Prompts Looking for more prompts? Explore AI-generated suggestions tailo…" at bounding box center [847, 319] width 1160 height 363
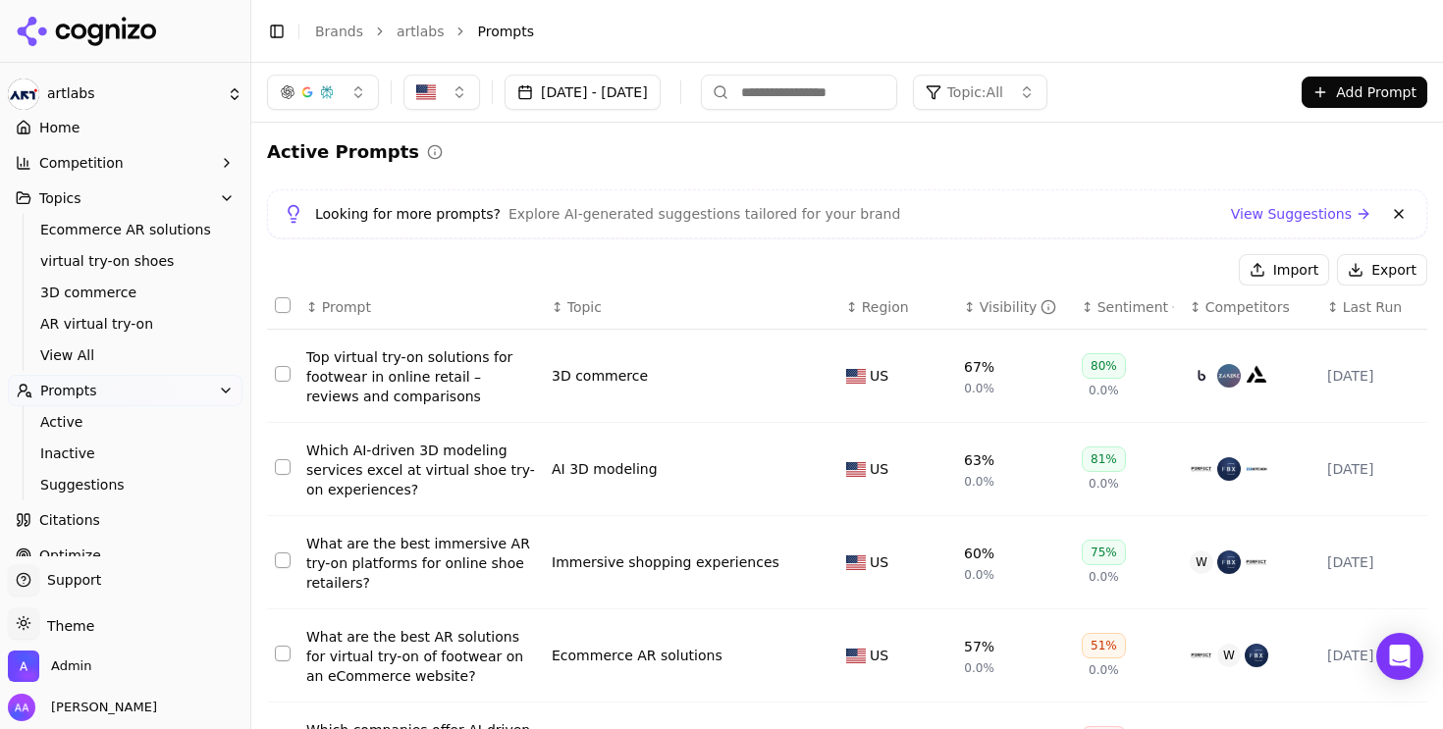
click at [92, 26] on icon at bounding box center [94, 35] width 15 height 23
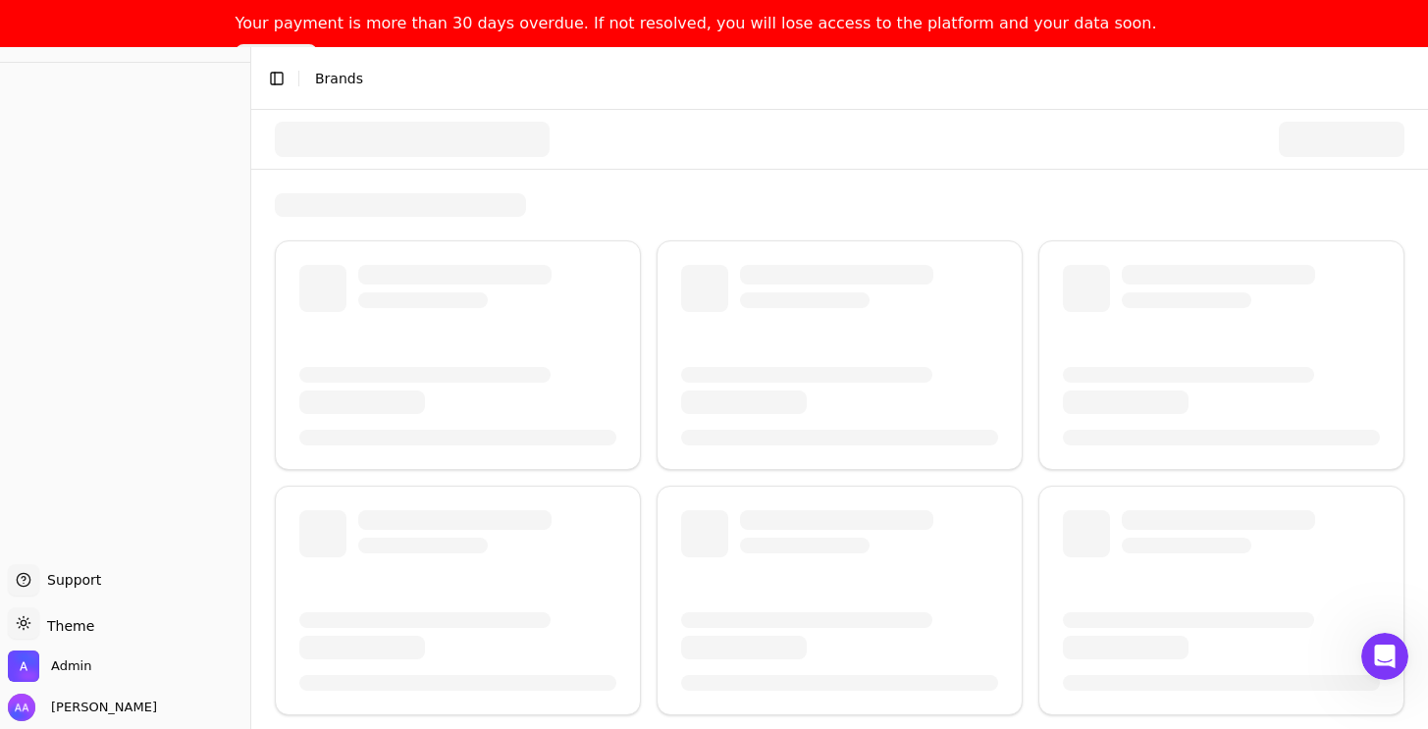
click at [317, 44] on link "Pay Now" at bounding box center [276, 56] width 81 height 24
click at [657, 169] on div at bounding box center [839, 140] width 1177 height 60
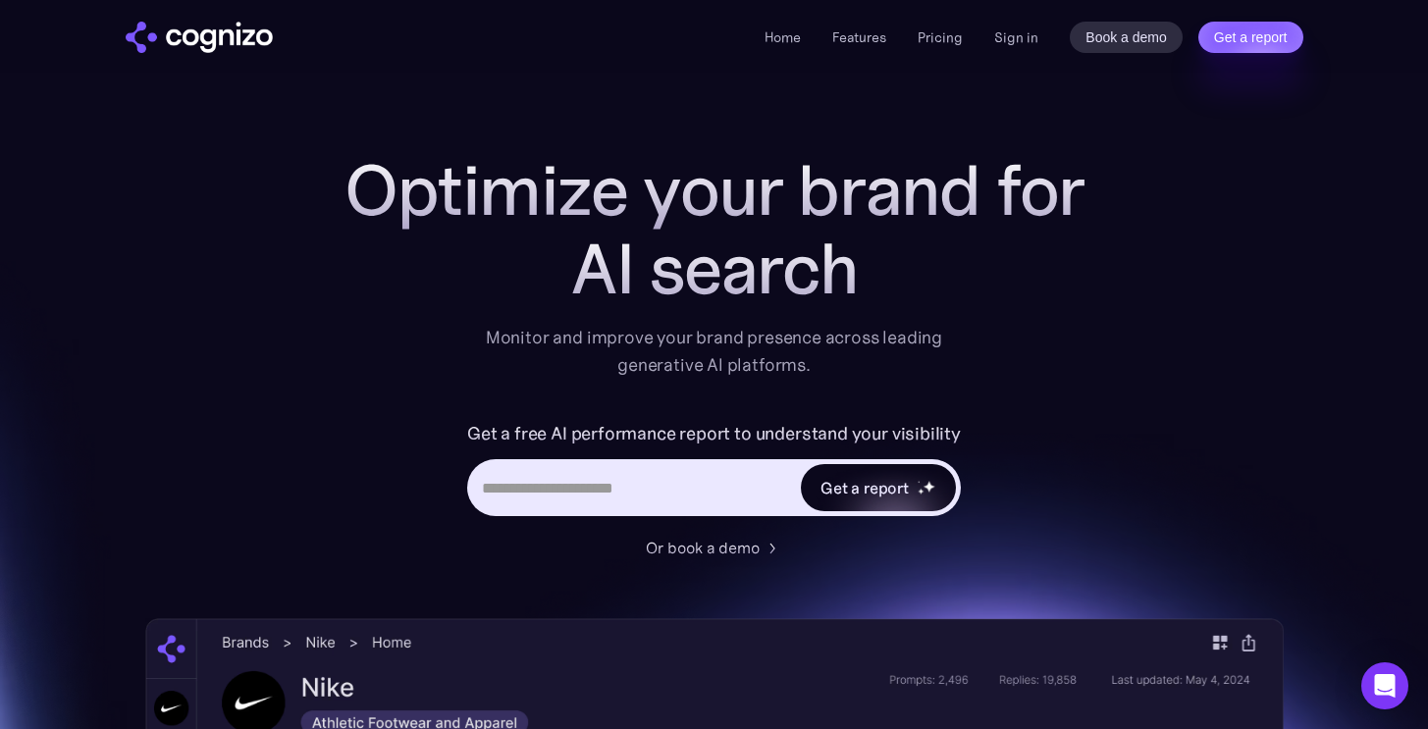
click at [879, 467] on div "Get a report" at bounding box center [878, 487] width 155 height 47
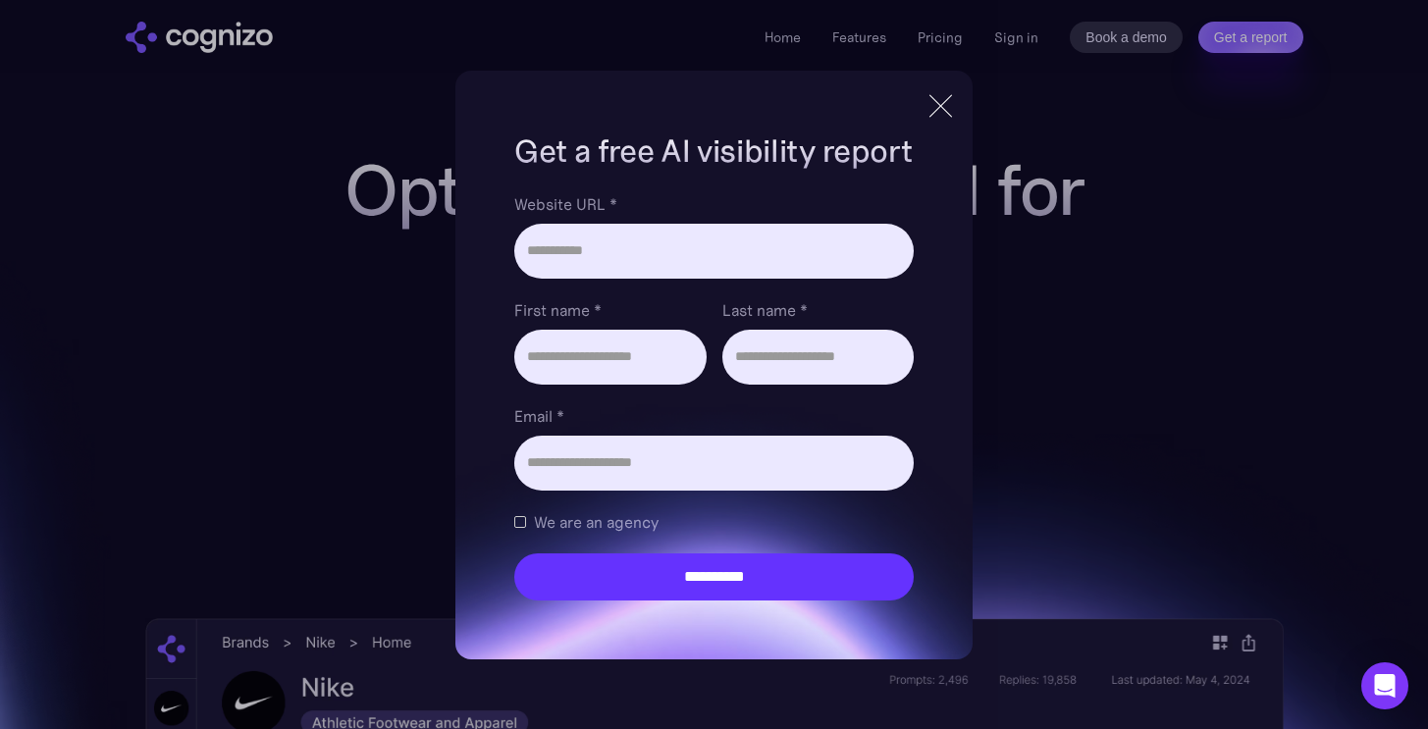
click at [948, 100] on div at bounding box center [940, 105] width 32 height 35
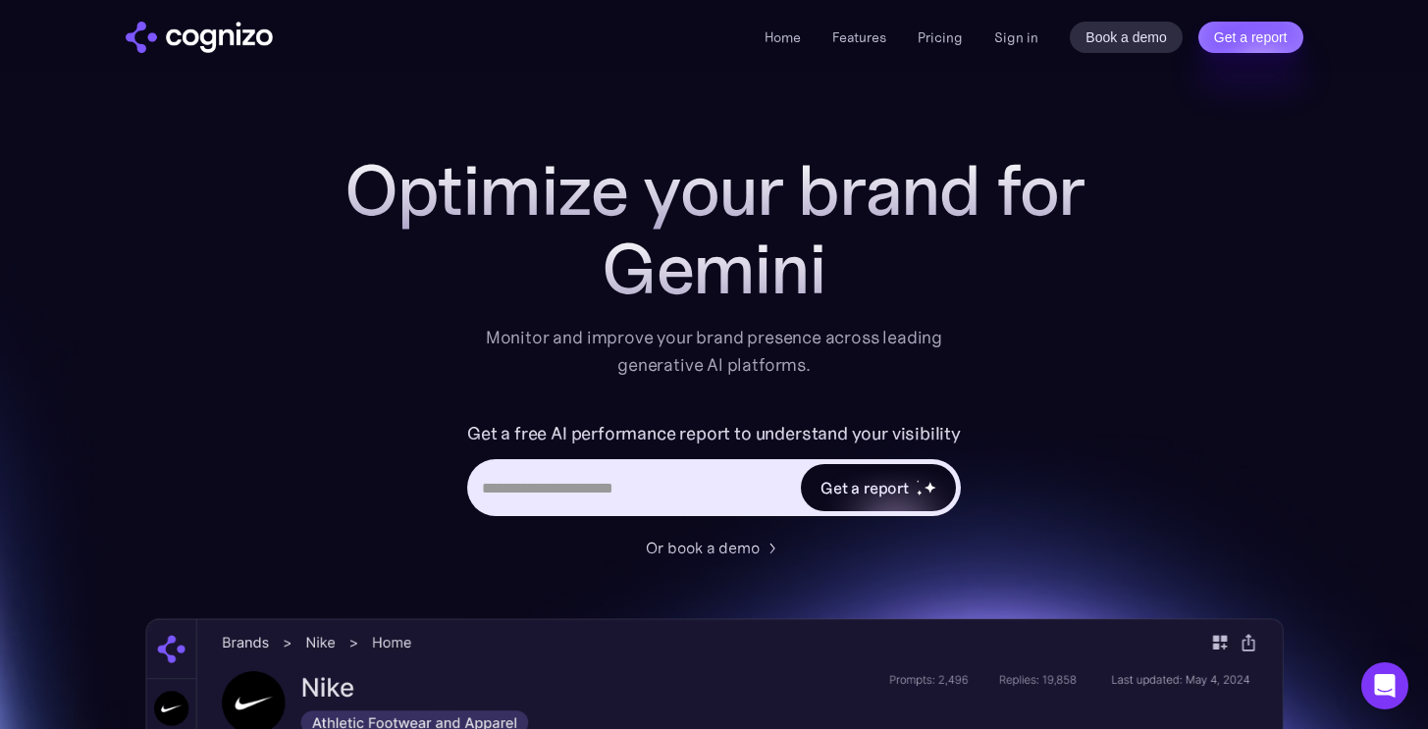
click at [888, 489] on div "Get a report" at bounding box center [864, 488] width 88 height 24
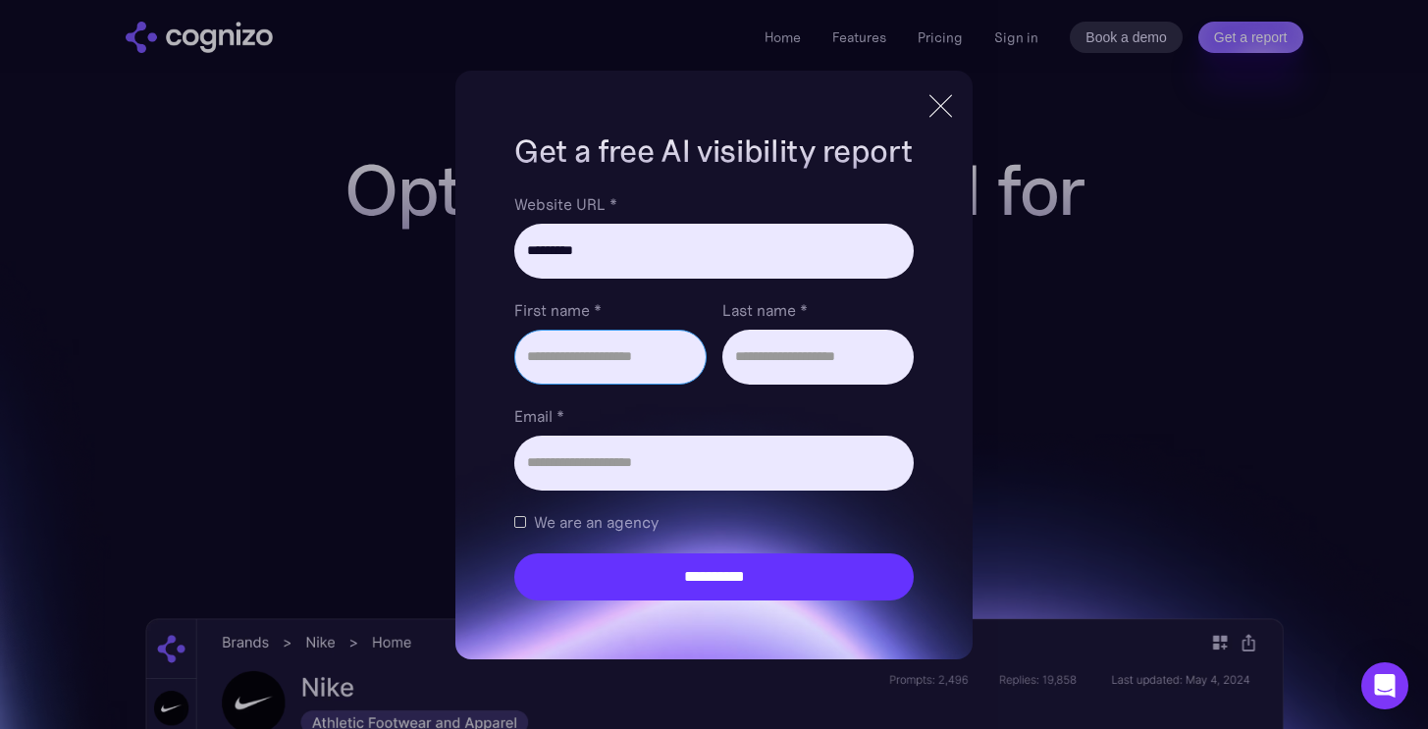
type input "**********"
type input "***"
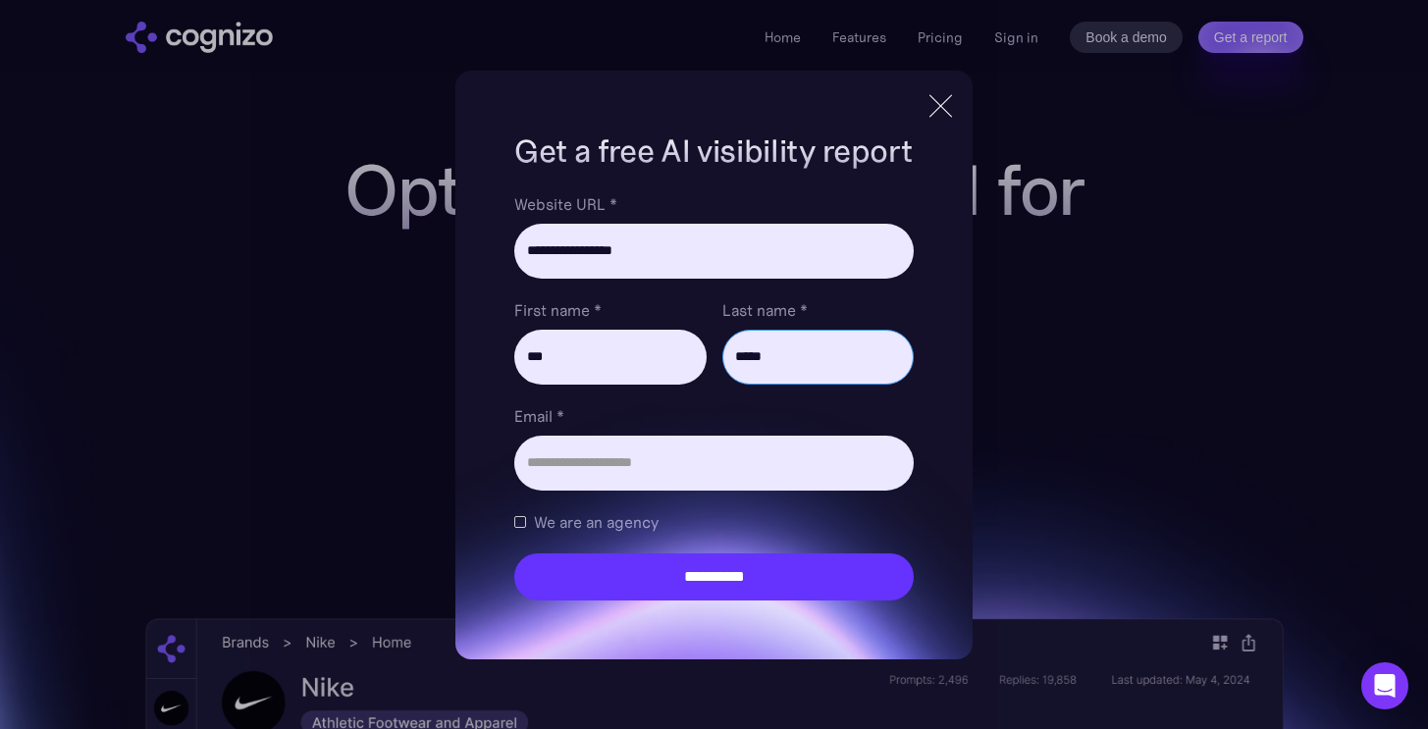
type input "*****"
type input "**********"
click at [514, 553] on input "**********" at bounding box center [713, 576] width 398 height 47
type input "**********"
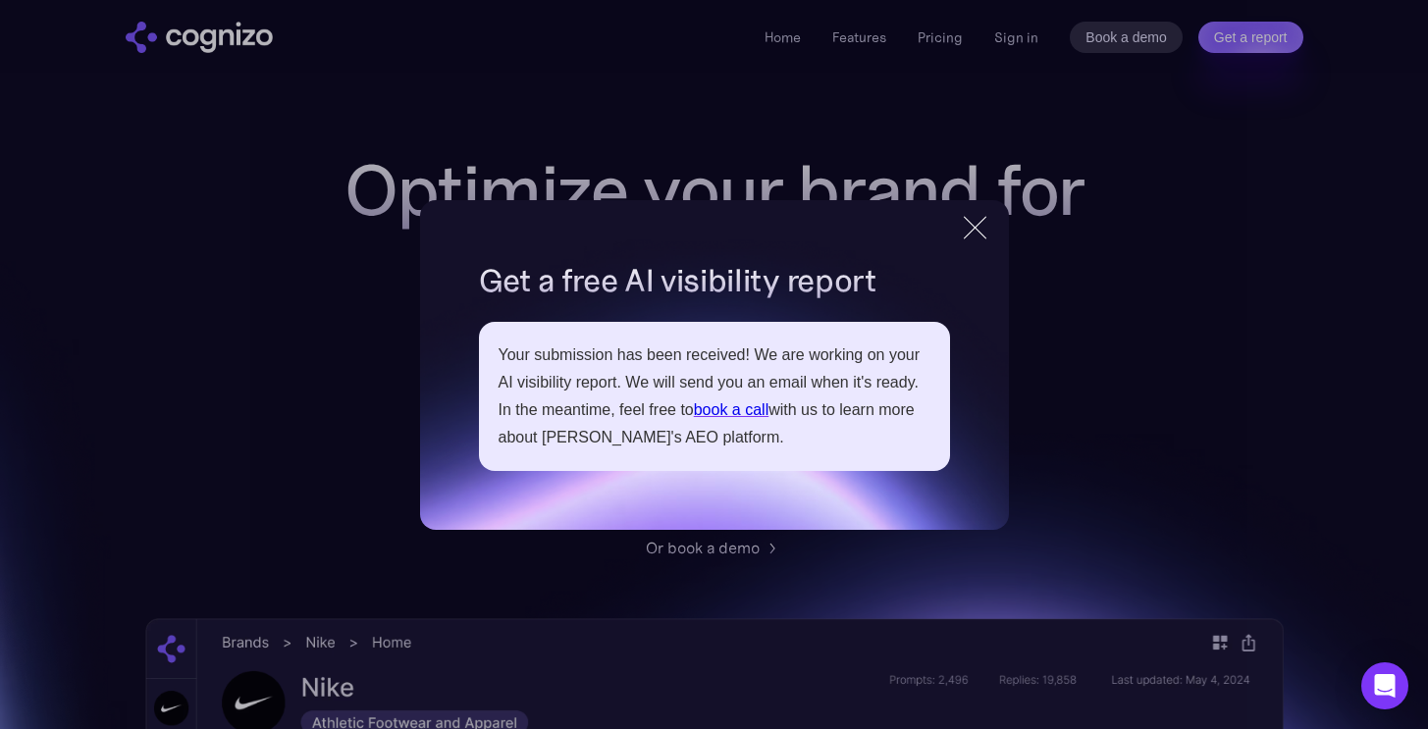
click at [981, 217] on div at bounding box center [975, 227] width 32 height 35
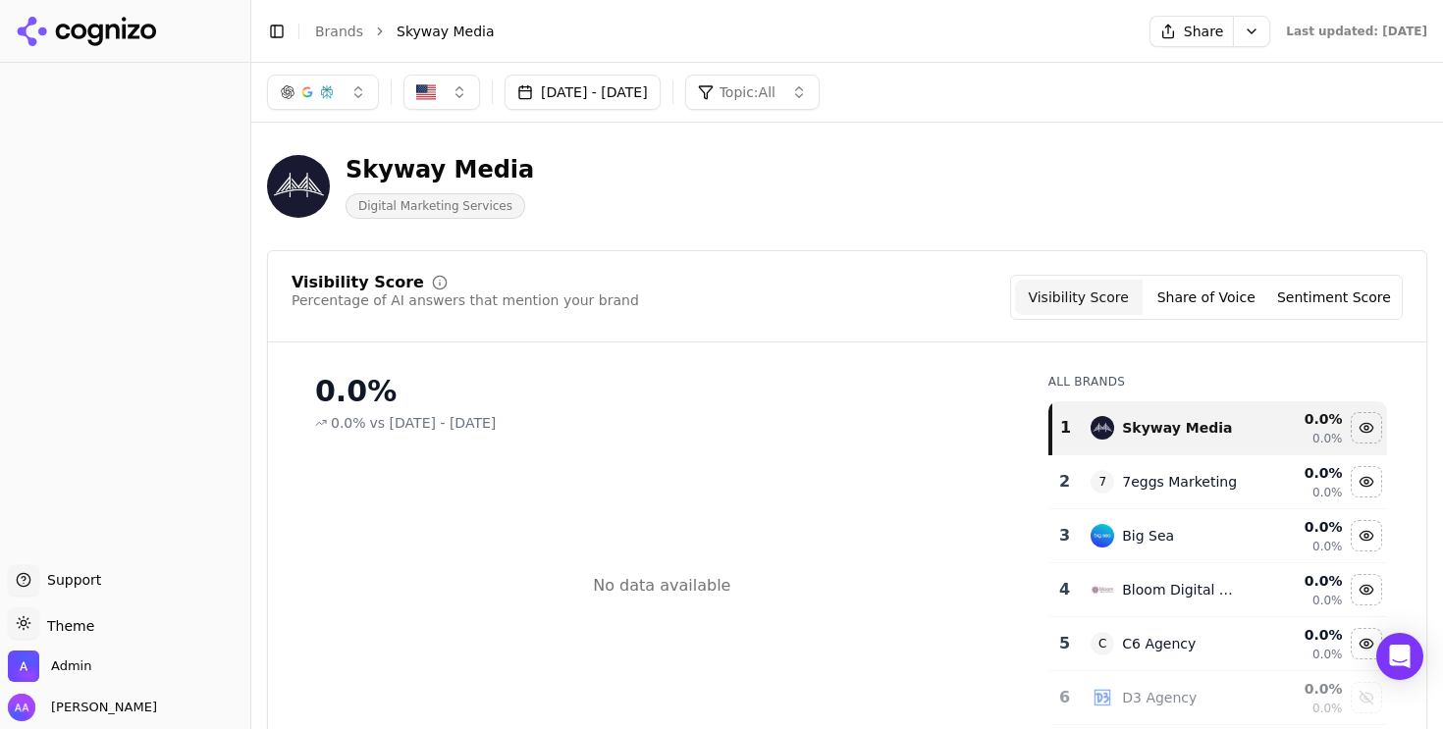
click at [619, 94] on button "Sep 06, 2025 - Oct 06, 2025" at bounding box center [582, 92] width 156 height 35
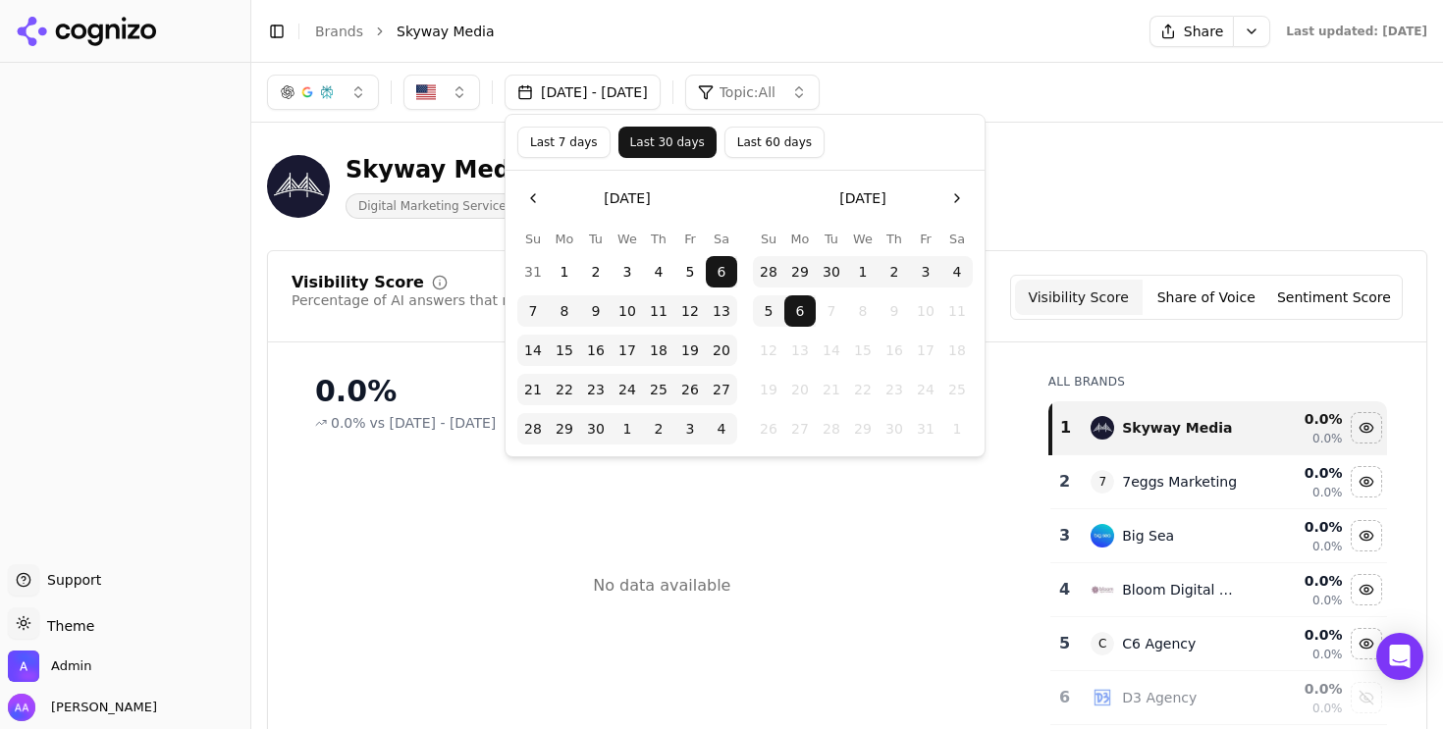
click at [785, 149] on button "Last 60 days" at bounding box center [774, 142] width 100 height 31
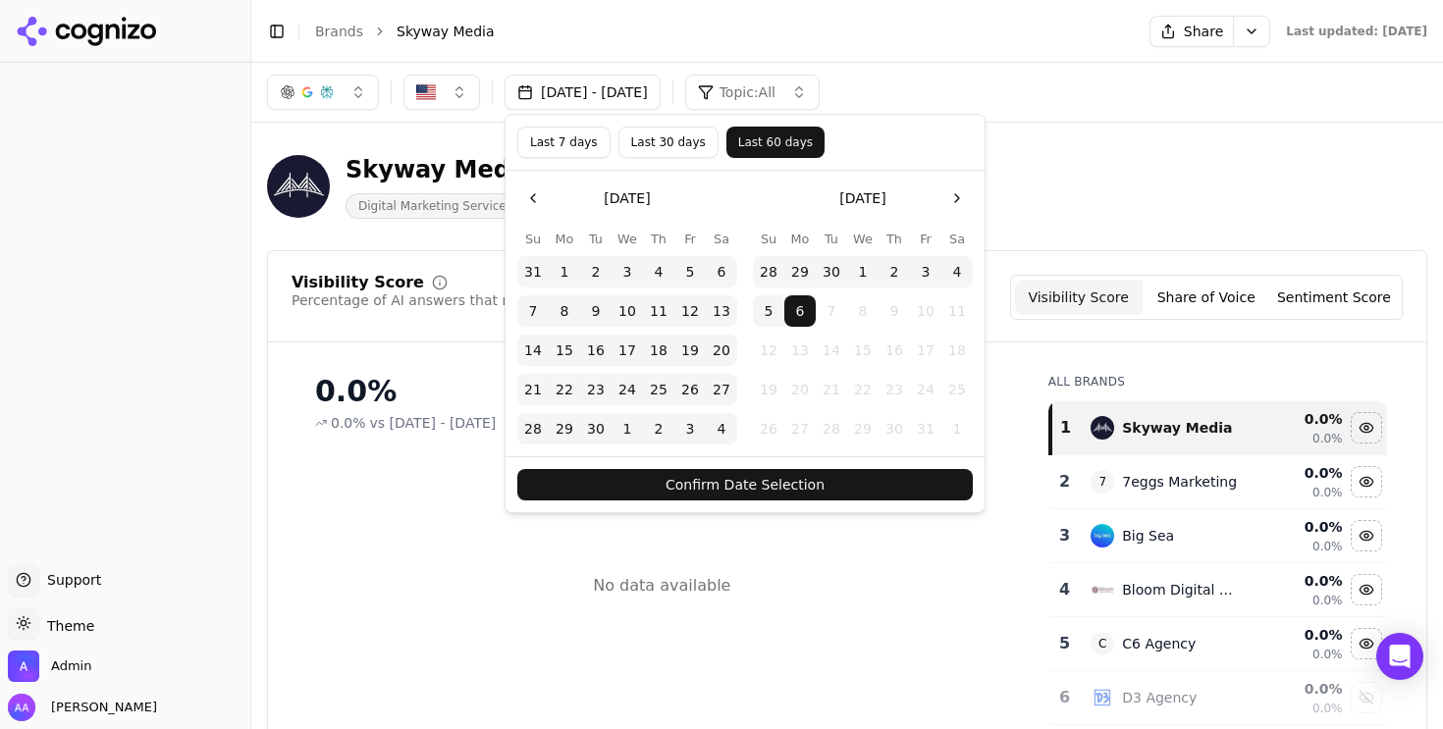
click at [787, 493] on button "Confirm Date Selection" at bounding box center [744, 484] width 455 height 31
